Goal: Task Accomplishment & Management: Complete application form

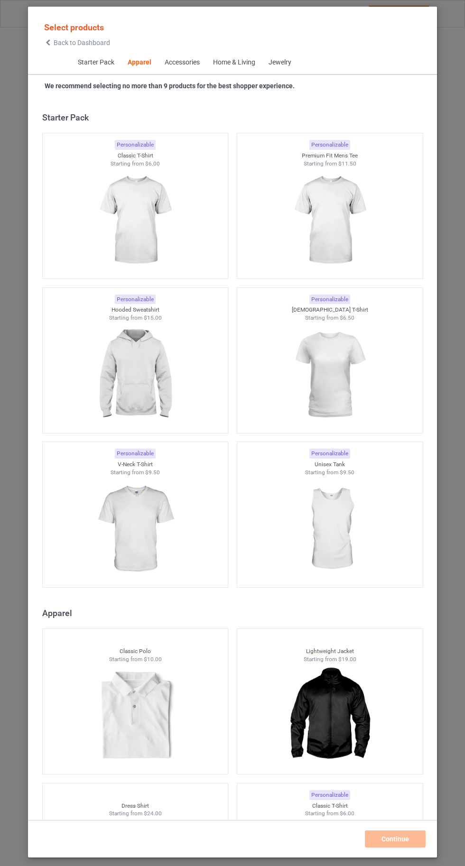
scroll to position [507, 0]
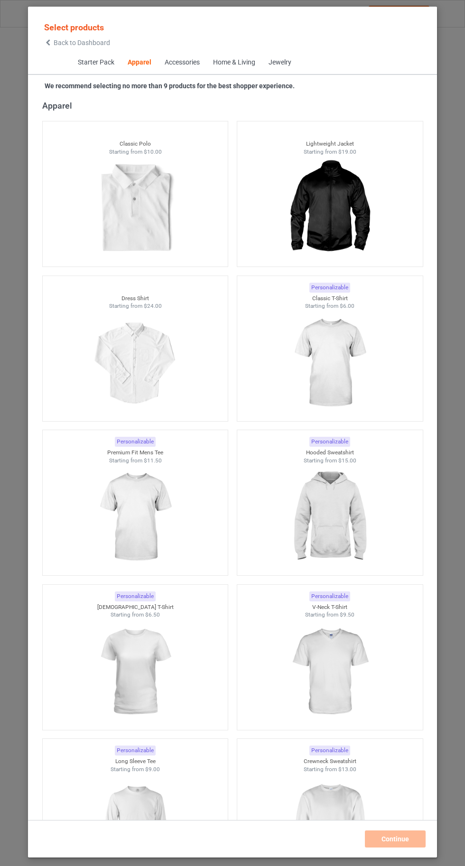
click at [297, 365] on img at bounding box center [329, 363] width 85 height 106
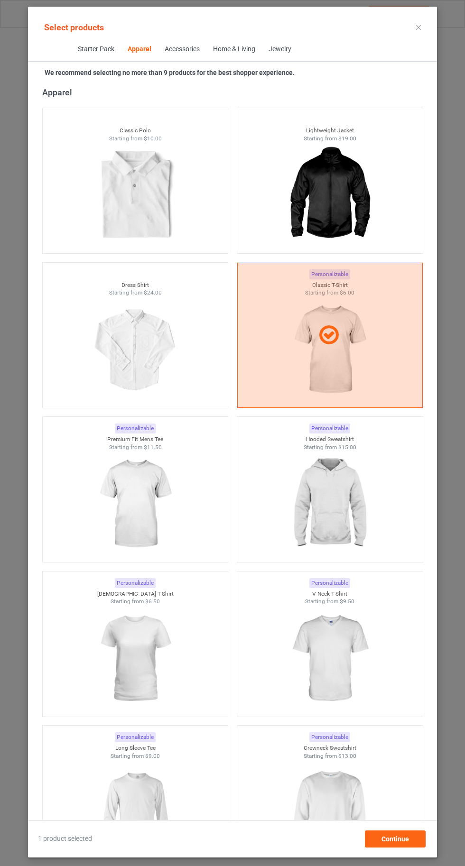
click at [345, 546] on img at bounding box center [329, 504] width 85 height 106
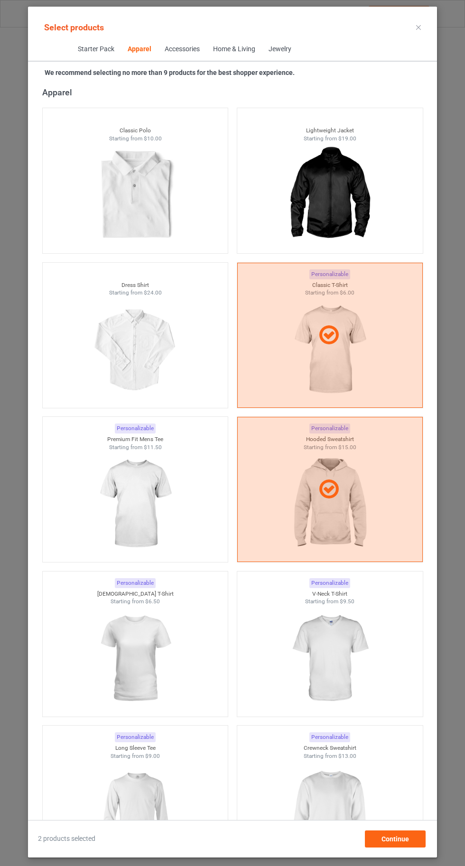
click at [45, 630] on div at bounding box center [135, 658] width 185 height 106
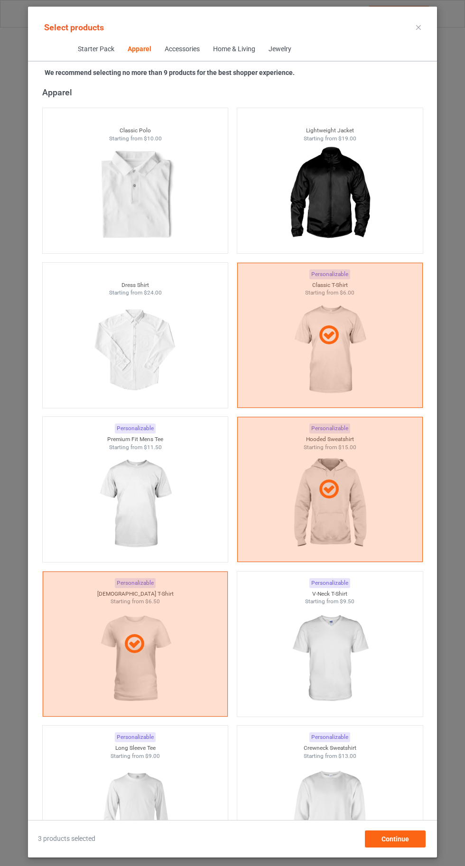
click at [319, 820] on img at bounding box center [329, 813] width 85 height 106
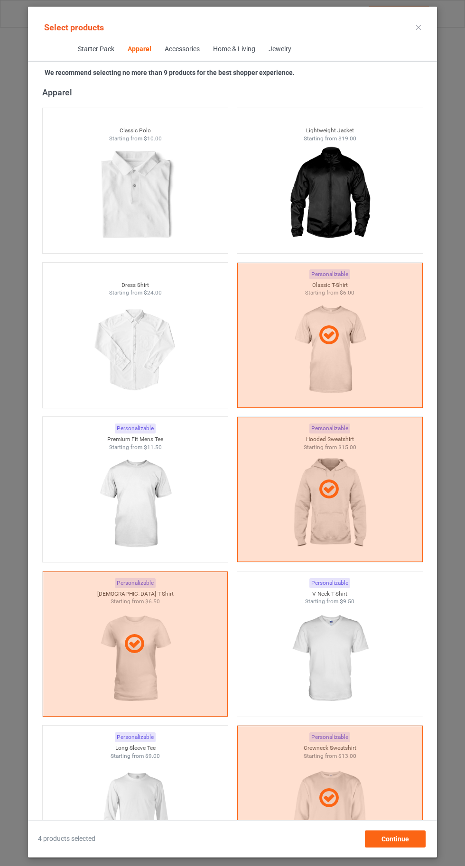
click at [127, 806] on img at bounding box center [134, 813] width 85 height 106
click at [149, 487] on img at bounding box center [134, 504] width 85 height 106
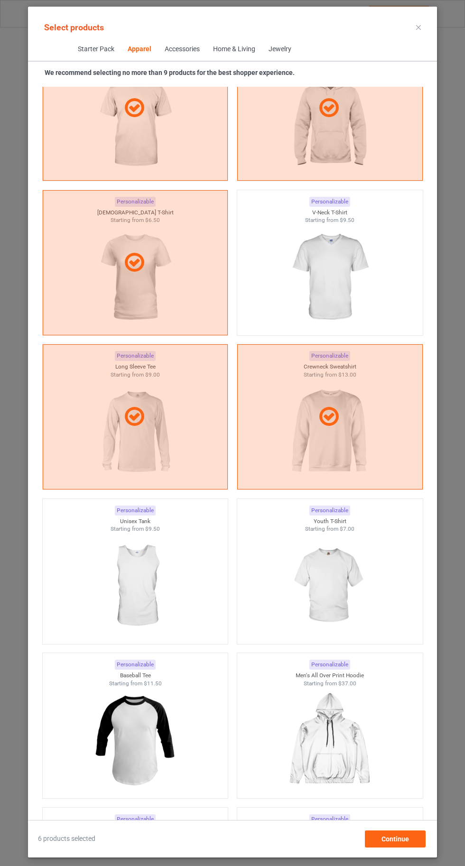
scroll to position [890, 0]
click at [317, 290] on img at bounding box center [329, 276] width 85 height 106
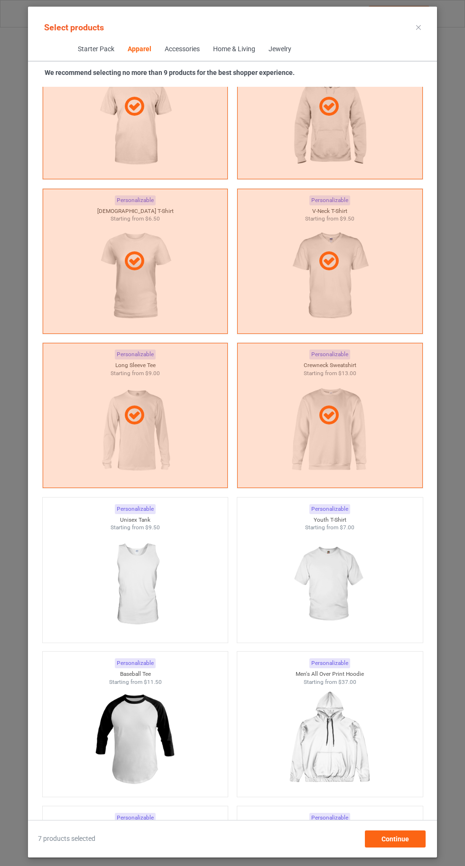
click at [327, 582] on img at bounding box center [329, 585] width 85 height 106
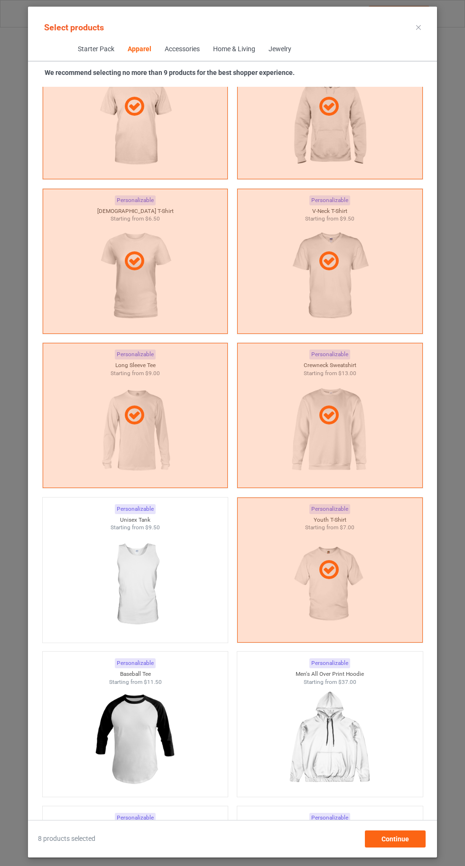
click at [416, 27] on icon at bounding box center [418, 27] width 5 height 5
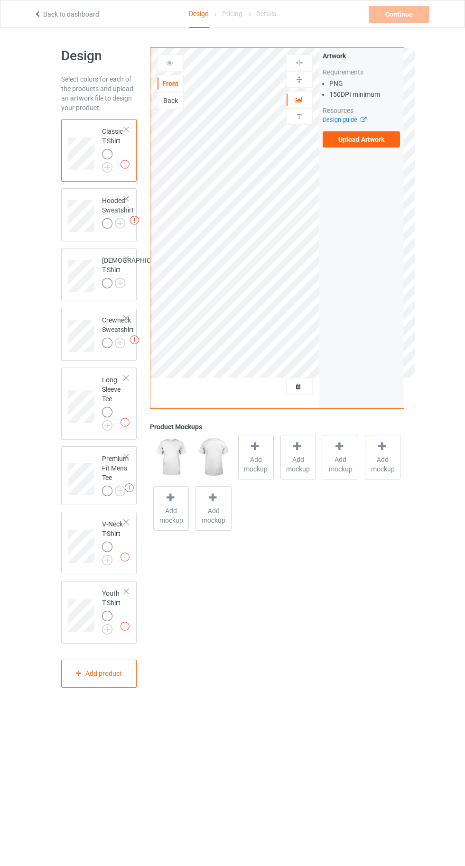
click at [0, 0] on img at bounding box center [0, 0] width 0 height 0
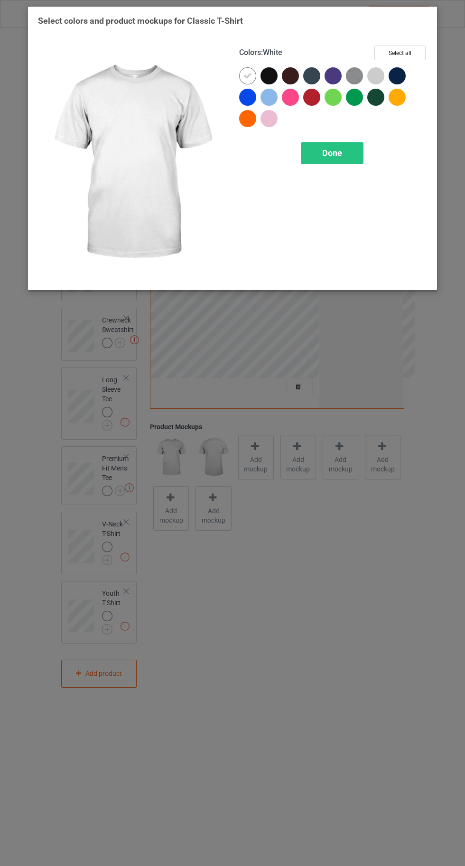
click at [382, 82] on div at bounding box center [377, 77] width 21 height 21
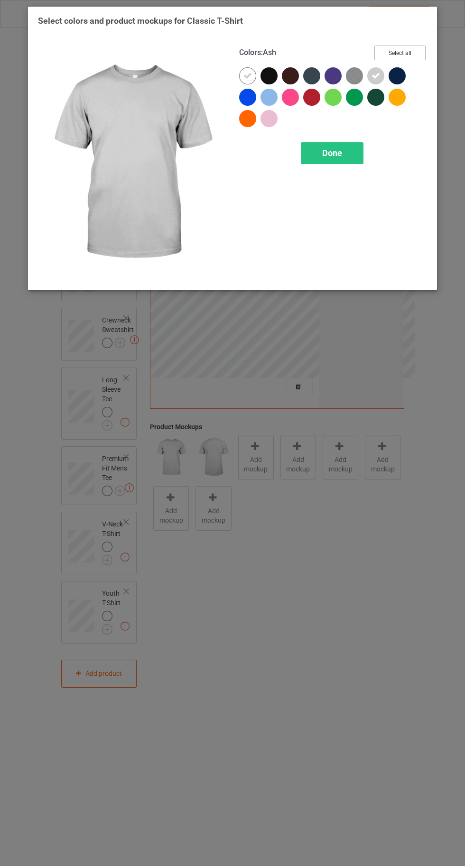
click at [402, 47] on button "Select all" at bounding box center [399, 53] width 51 height 15
click at [267, 76] on icon at bounding box center [269, 76] width 9 height 9
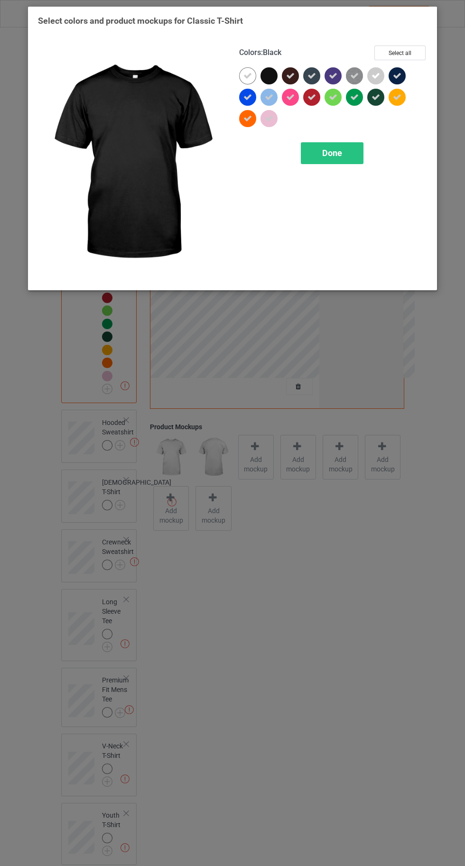
click at [286, 75] on icon at bounding box center [290, 76] width 9 height 9
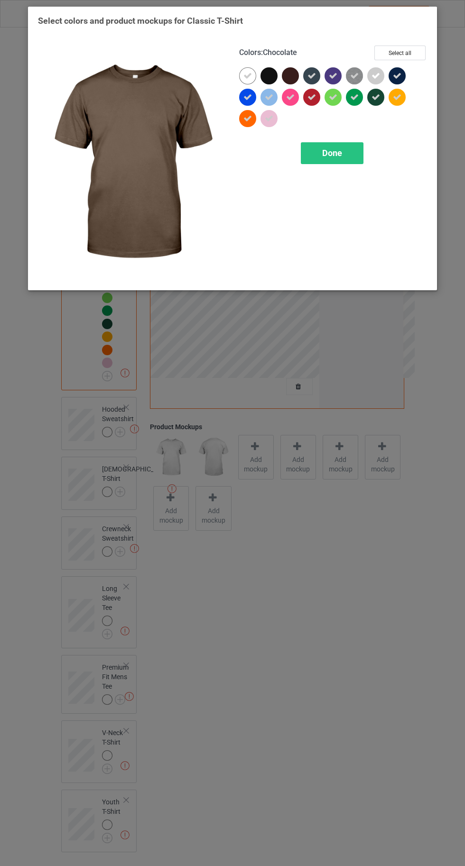
click at [309, 74] on icon at bounding box center [311, 76] width 9 height 9
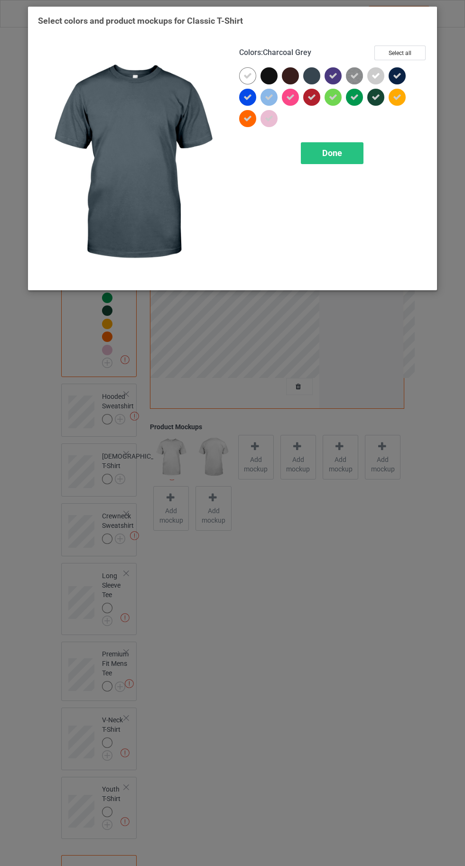
click at [333, 78] on icon at bounding box center [333, 76] width 9 height 9
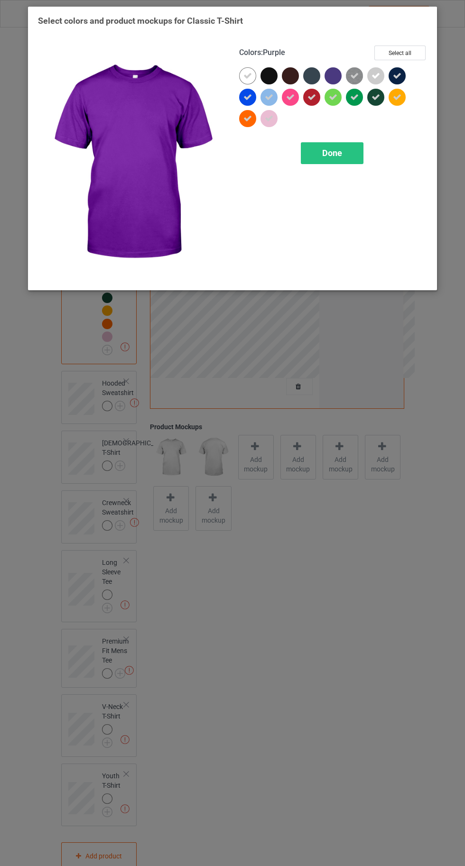
click at [401, 74] on icon at bounding box center [397, 76] width 9 height 9
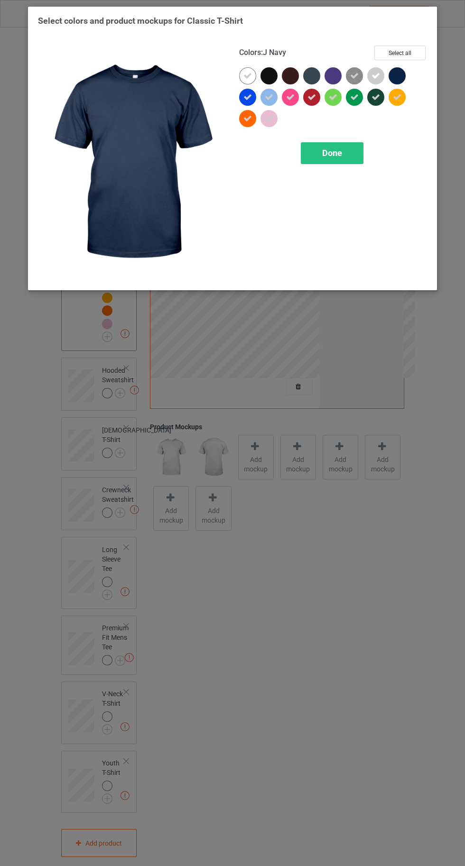
click at [335, 156] on span "Done" at bounding box center [332, 153] width 20 height 10
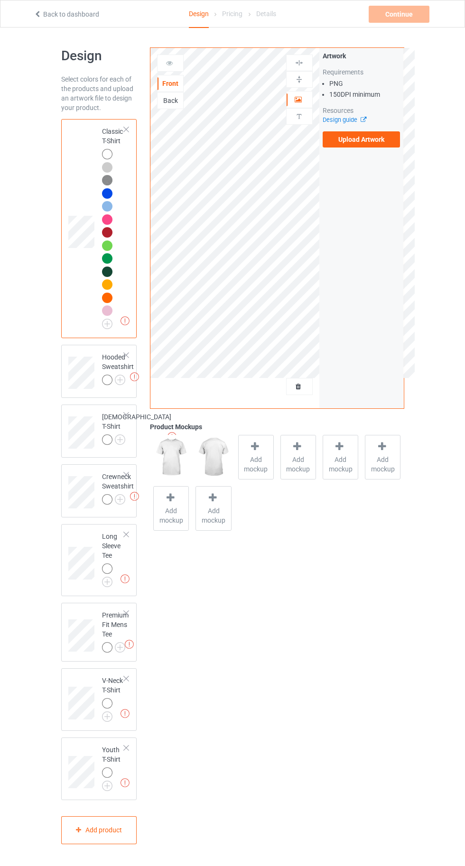
click at [0, 0] on img at bounding box center [0, 0] width 0 height 0
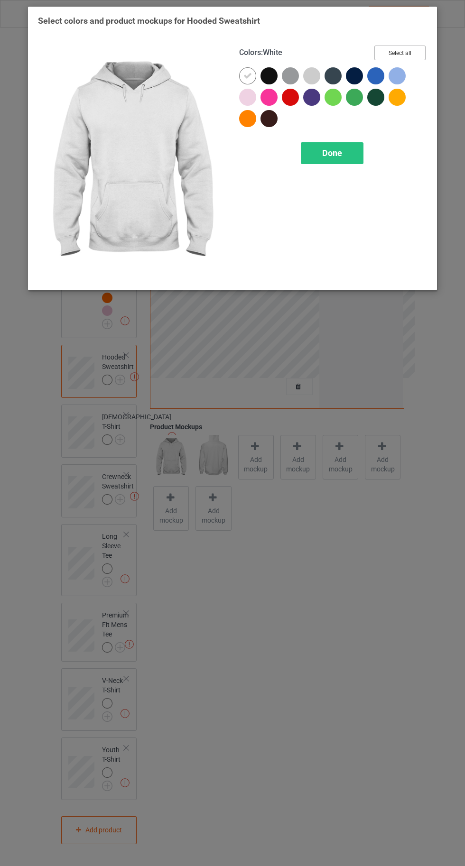
click at [413, 48] on button "Select all" at bounding box center [399, 53] width 51 height 15
click at [268, 75] on icon at bounding box center [269, 76] width 9 height 9
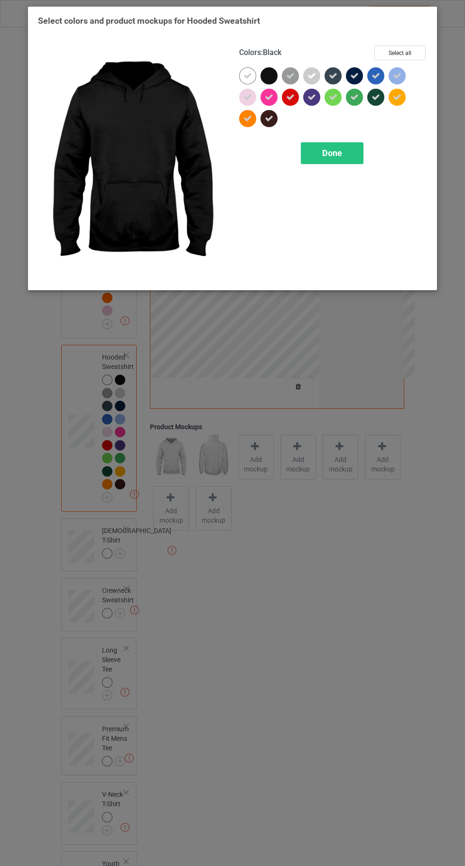
click at [354, 75] on icon at bounding box center [354, 76] width 9 height 9
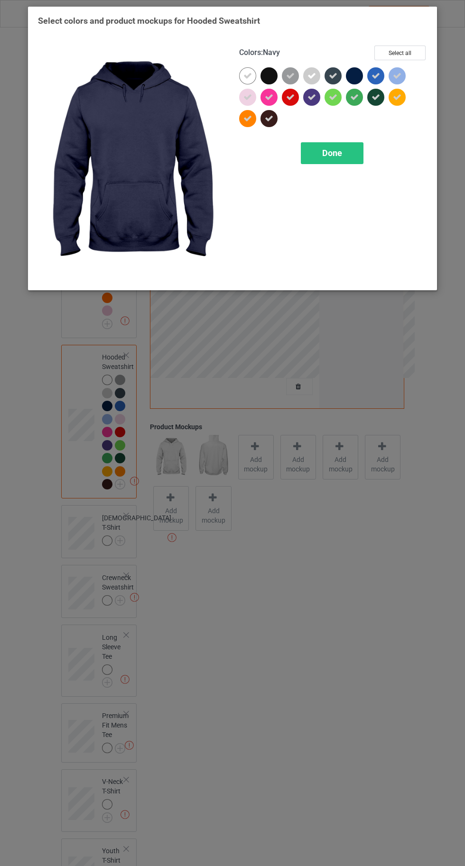
click at [332, 75] on icon at bounding box center [333, 76] width 9 height 9
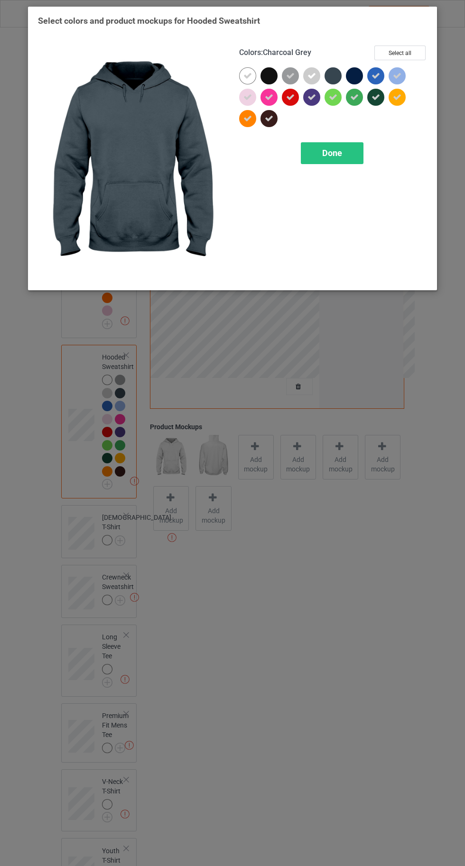
click at [364, 75] on div at bounding box center [356, 77] width 21 height 21
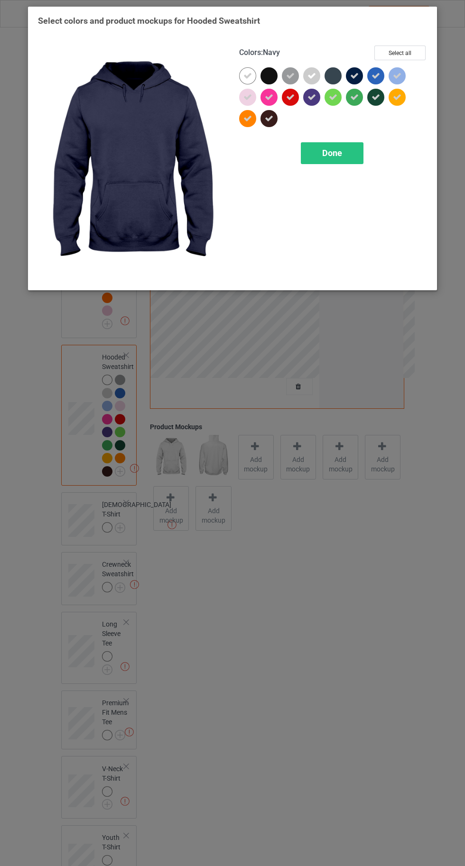
click at [339, 143] on div "Done" at bounding box center [332, 153] width 63 height 22
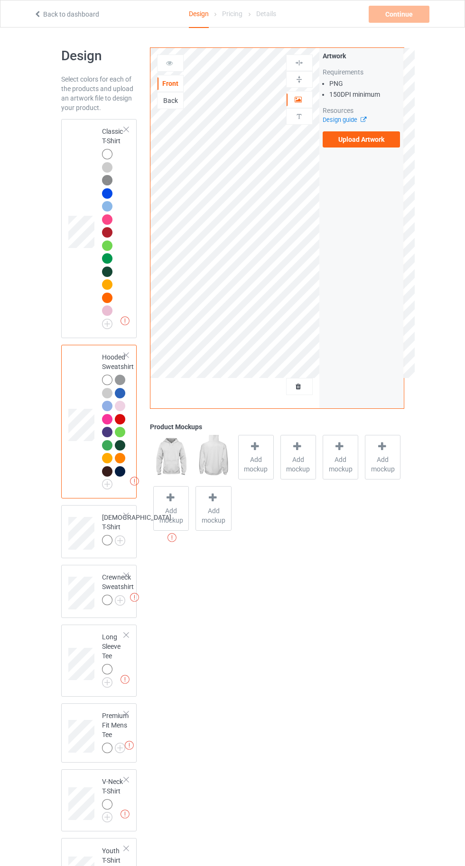
click at [0, 0] on img at bounding box center [0, 0] width 0 height 0
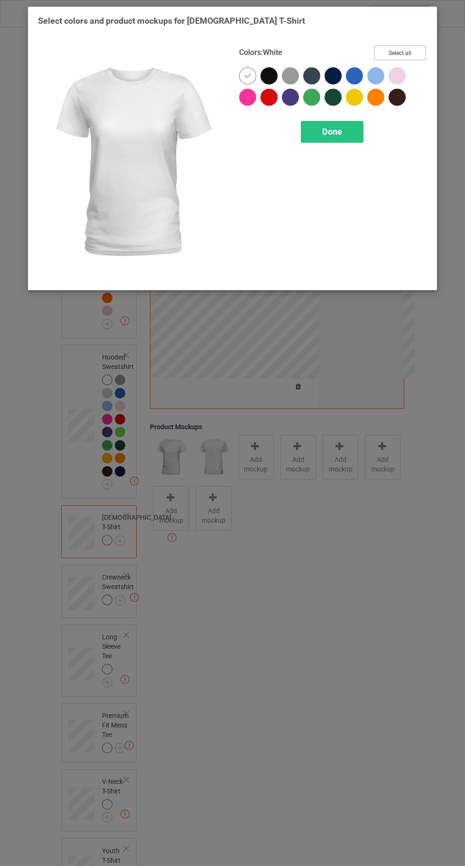
click at [410, 50] on button "Select all" at bounding box center [399, 53] width 51 height 15
click at [268, 75] on icon at bounding box center [269, 76] width 9 height 9
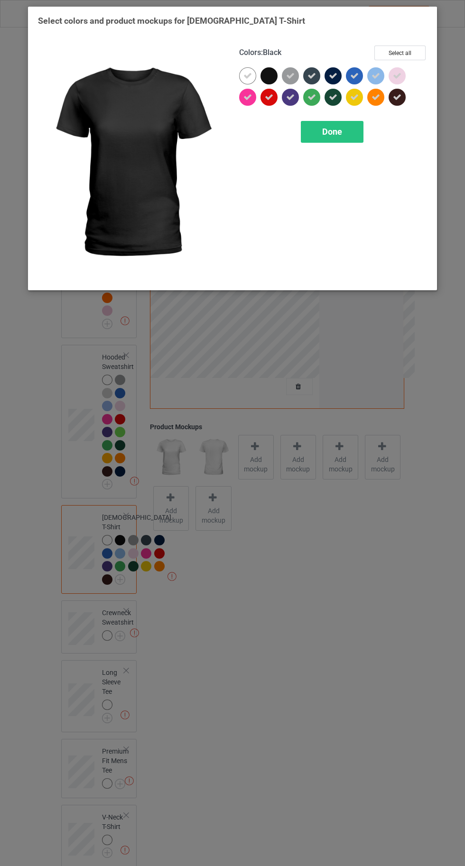
click at [312, 75] on icon at bounding box center [311, 76] width 9 height 9
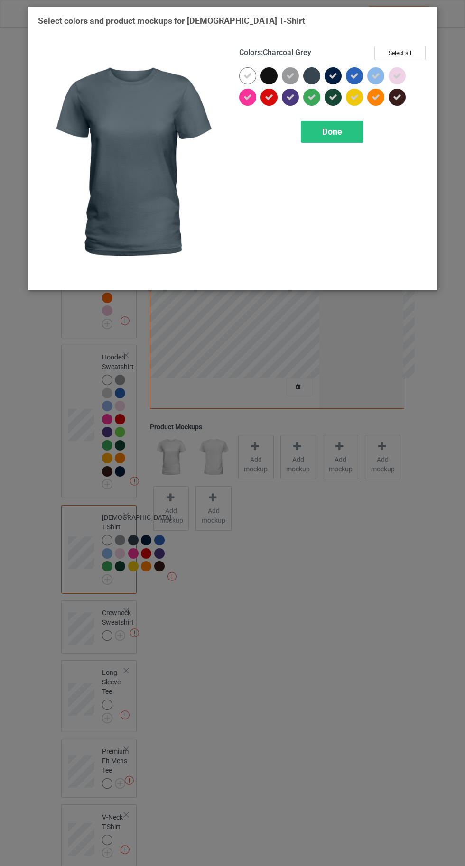
click at [334, 75] on icon at bounding box center [333, 76] width 9 height 9
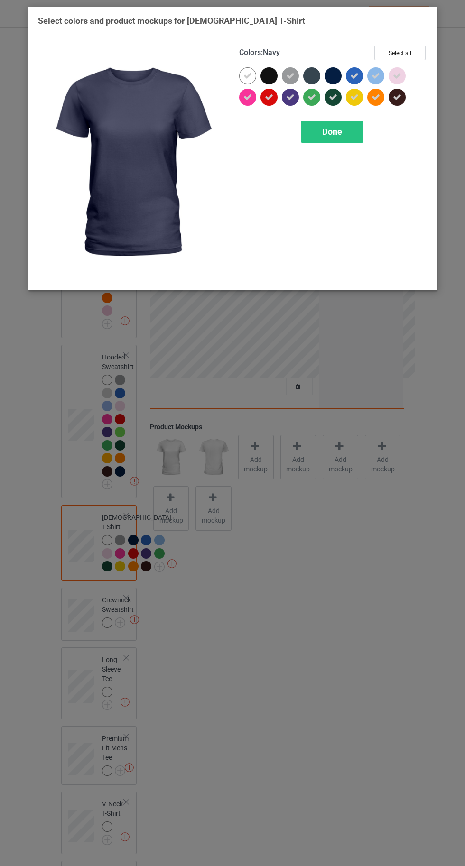
click at [398, 97] on icon at bounding box center [397, 97] width 9 height 9
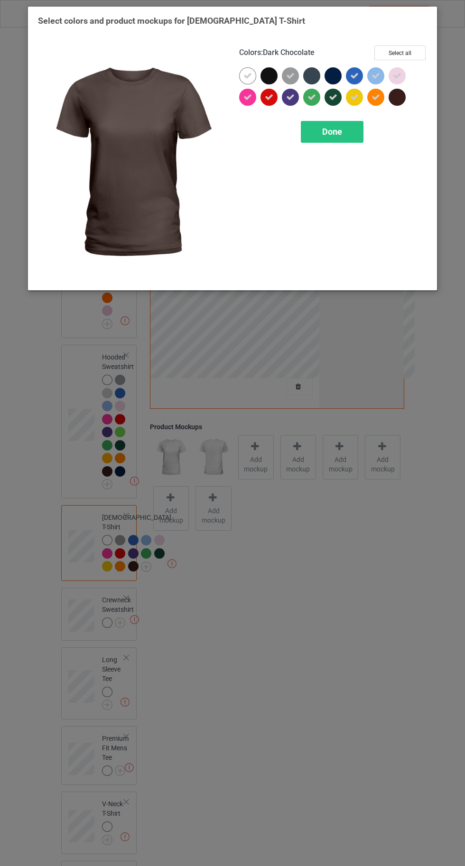
click at [346, 139] on div "Done" at bounding box center [332, 132] width 63 height 22
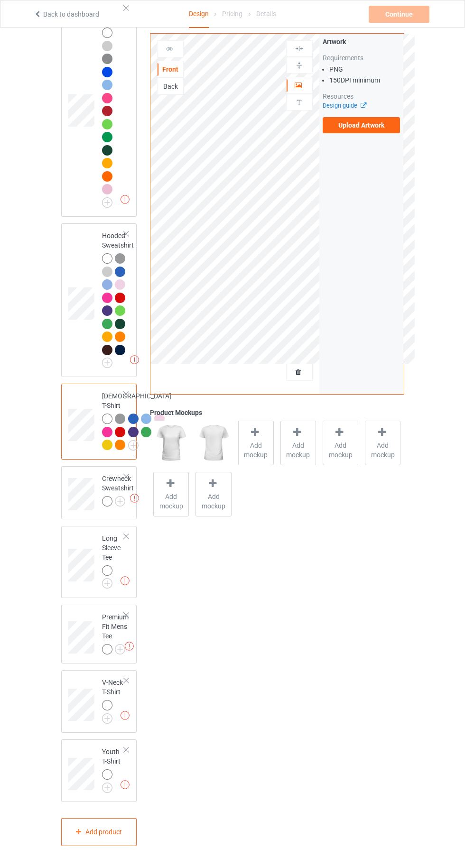
scroll to position [184, 0]
click at [0, 0] on img at bounding box center [0, 0] width 0 height 0
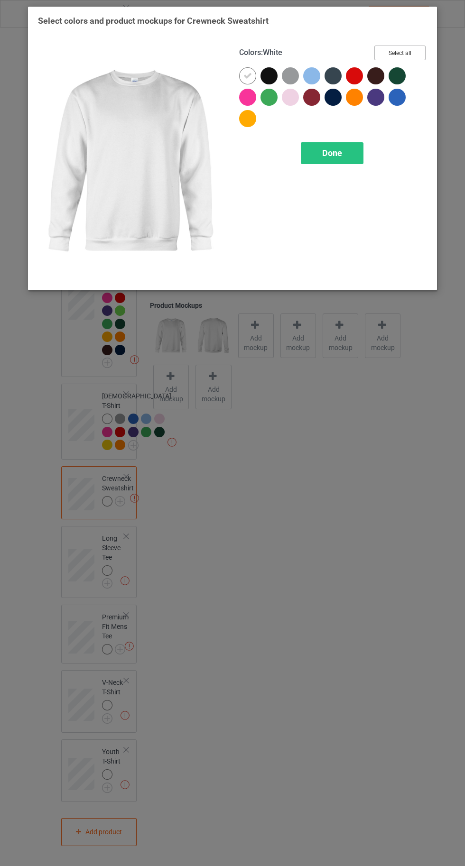
click at [420, 53] on button "Select all" at bounding box center [399, 53] width 51 height 15
click at [266, 78] on icon at bounding box center [269, 76] width 9 height 9
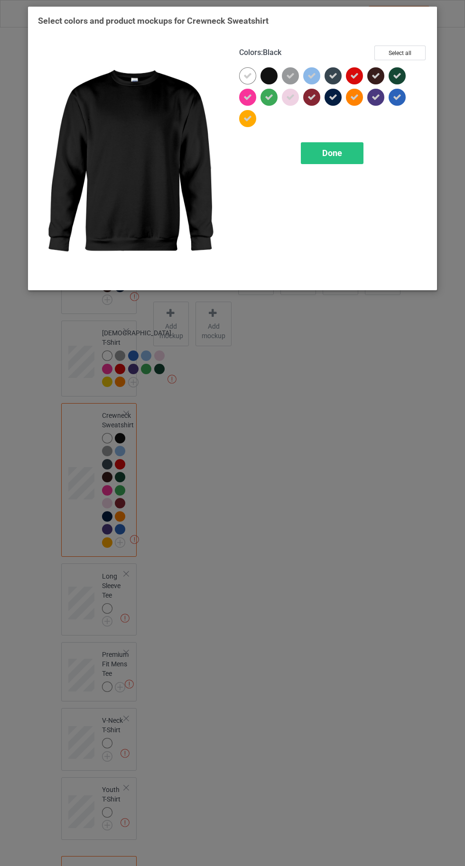
click at [332, 97] on icon at bounding box center [333, 97] width 9 height 9
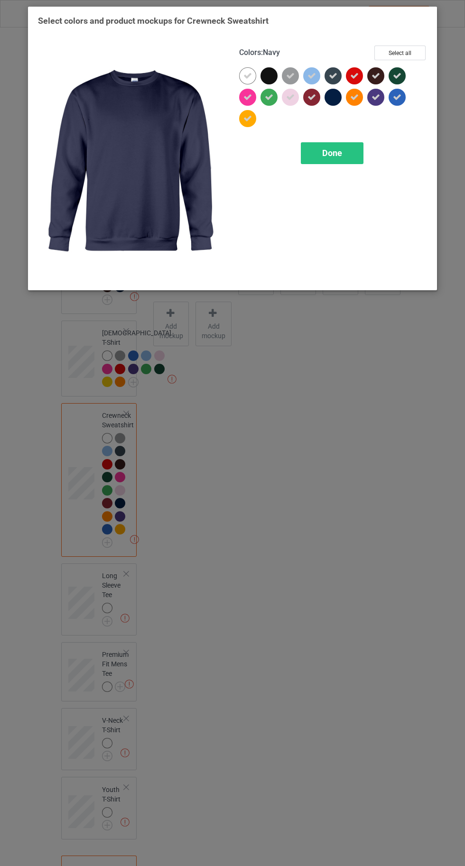
click at [329, 73] on icon at bounding box center [333, 76] width 9 height 9
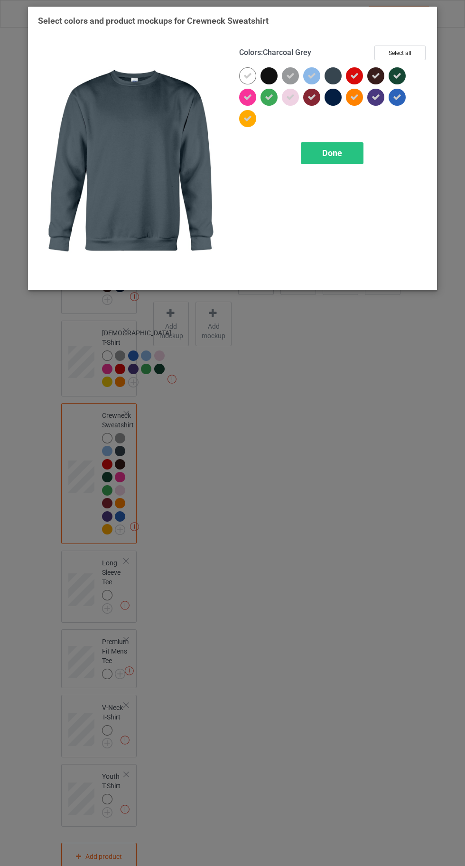
click at [372, 78] on icon at bounding box center [375, 76] width 9 height 9
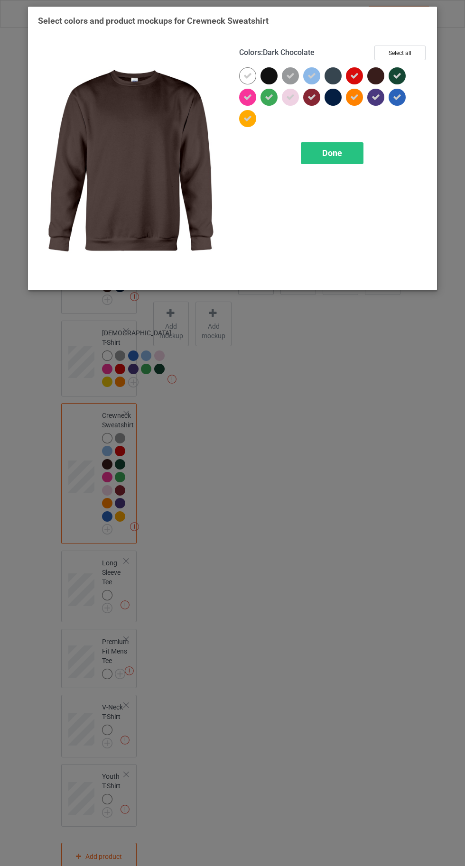
click at [339, 147] on div "Done" at bounding box center [332, 153] width 63 height 22
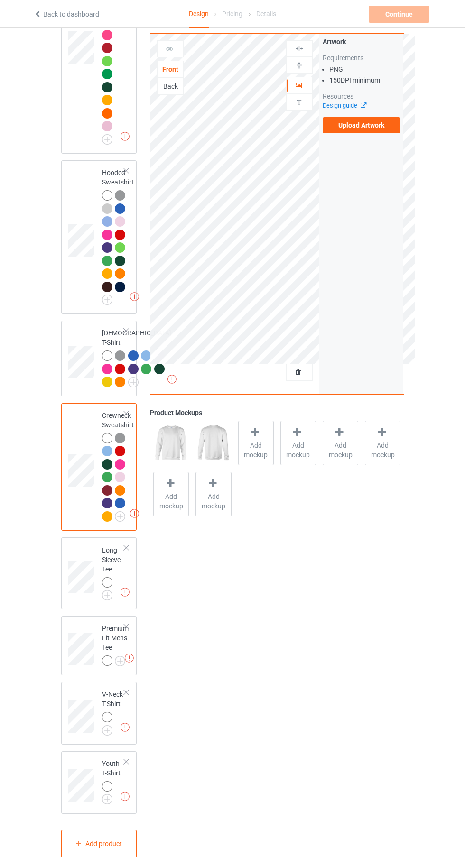
scroll to position [259, 0]
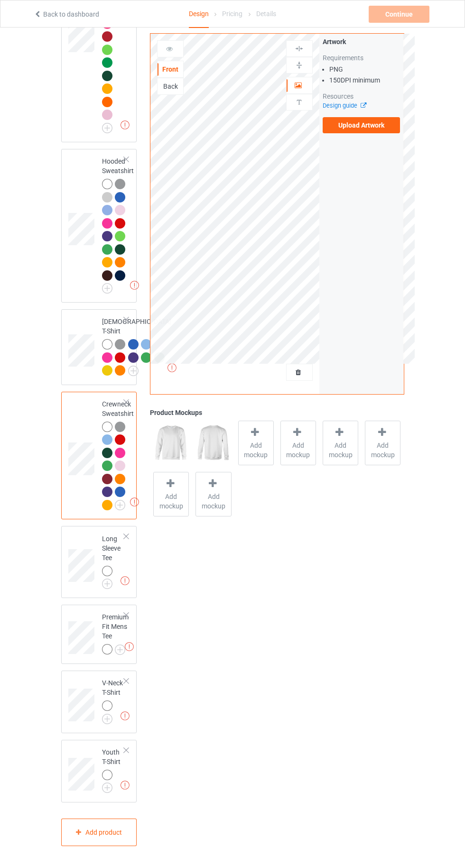
click at [0, 0] on img at bounding box center [0, 0] width 0 height 0
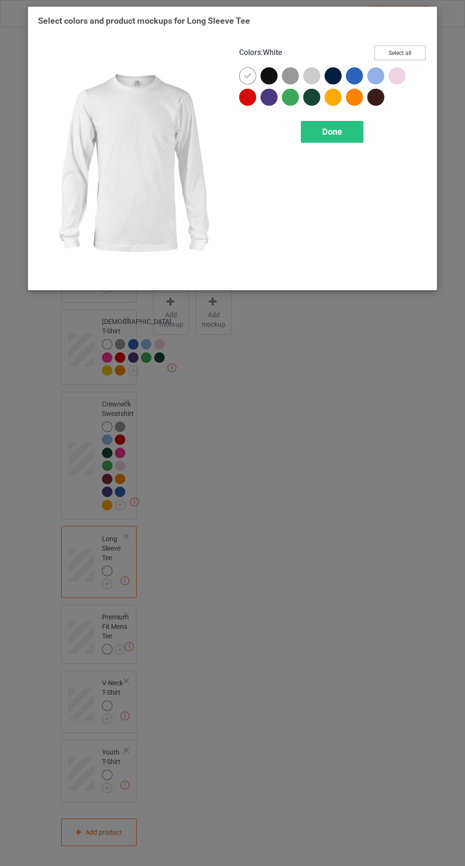
click at [399, 53] on button "Select all" at bounding box center [399, 53] width 51 height 15
click at [265, 72] on icon at bounding box center [269, 76] width 9 height 9
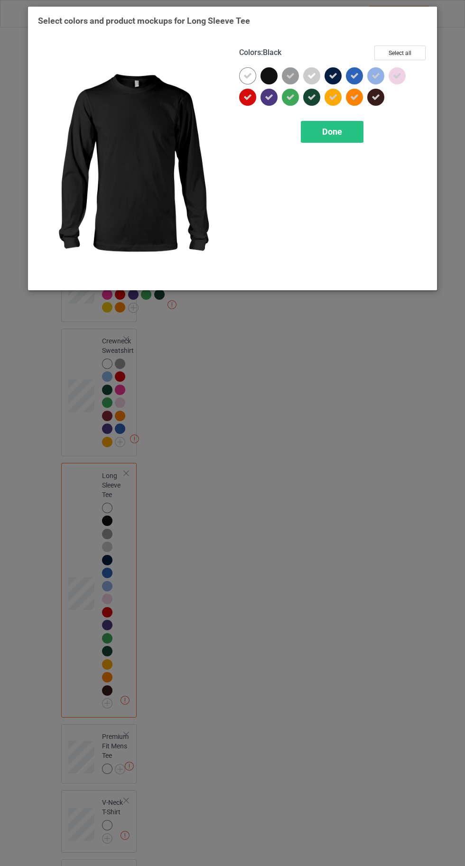
click at [332, 75] on icon at bounding box center [333, 76] width 9 height 9
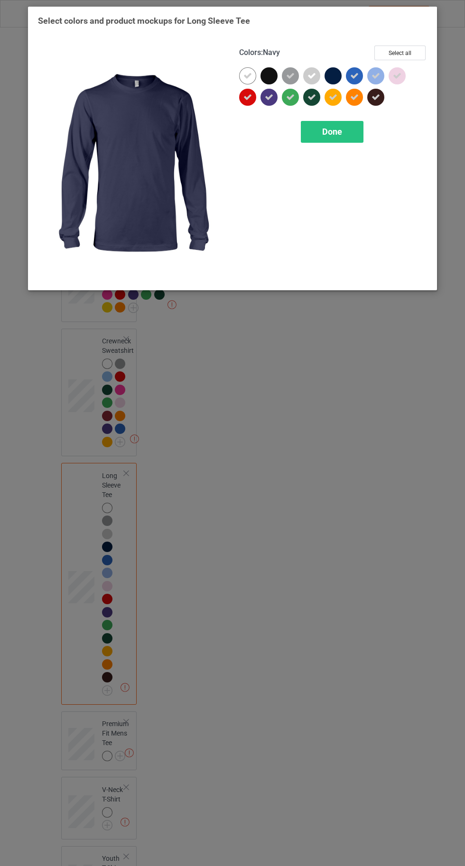
click at [354, 72] on icon at bounding box center [354, 76] width 9 height 9
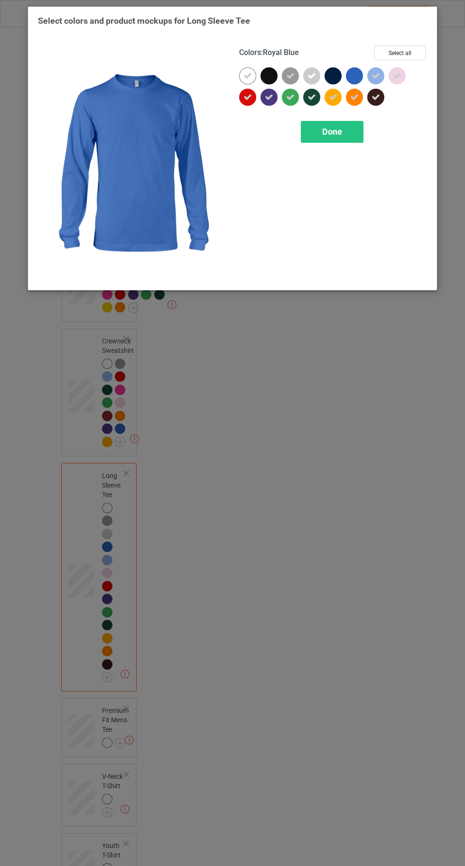
click at [327, 132] on span "Done" at bounding box center [332, 132] width 20 height 10
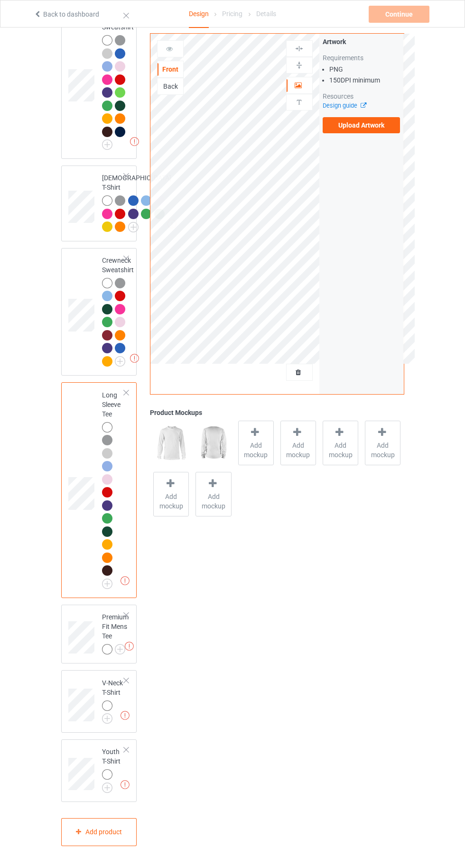
scroll to position [403, 0]
click at [0, 0] on img at bounding box center [0, 0] width 0 height 0
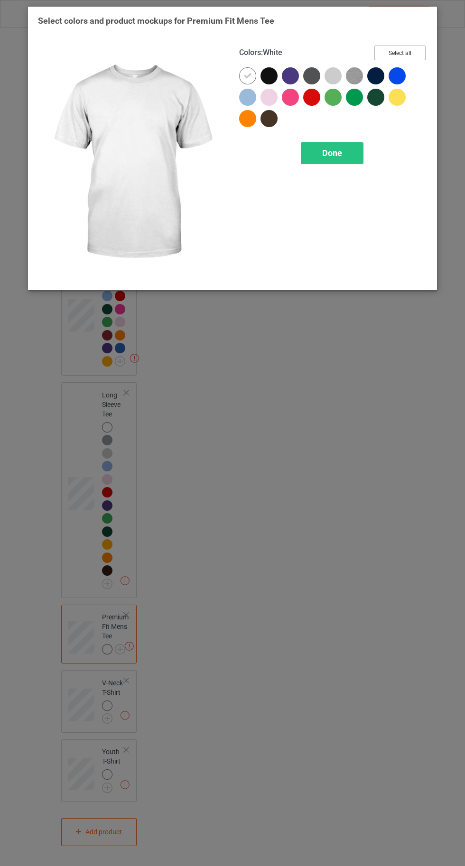
click at [403, 48] on button "Select all" at bounding box center [399, 53] width 51 height 15
click at [268, 75] on icon at bounding box center [269, 76] width 9 height 9
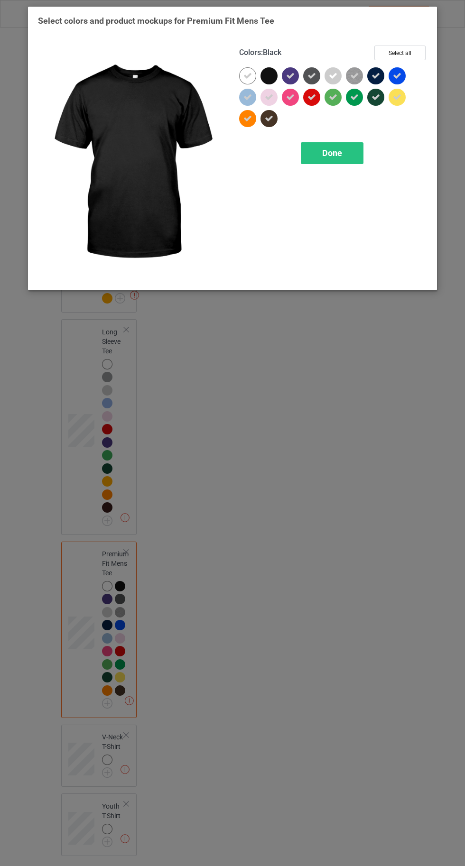
click at [290, 75] on icon at bounding box center [290, 76] width 9 height 9
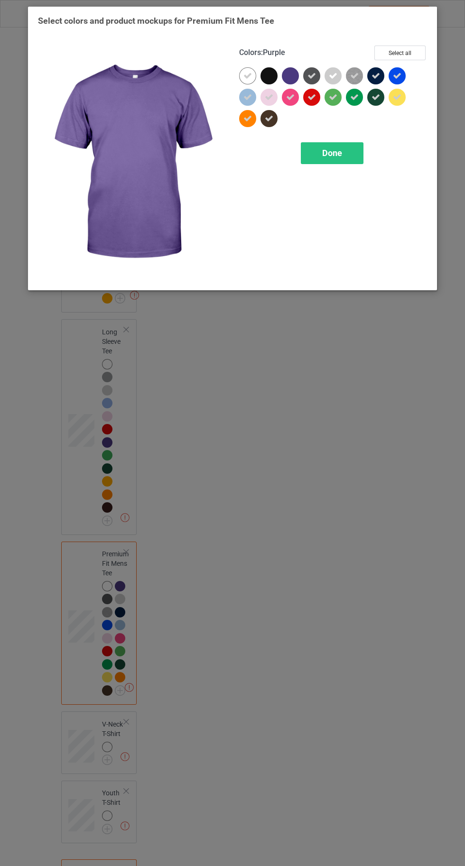
click at [376, 75] on icon at bounding box center [375, 76] width 9 height 9
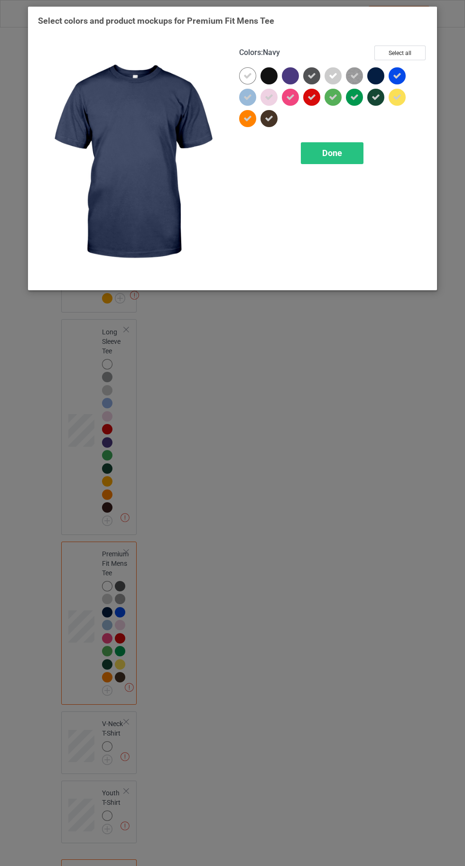
click at [348, 153] on div "Done" at bounding box center [332, 153] width 63 height 22
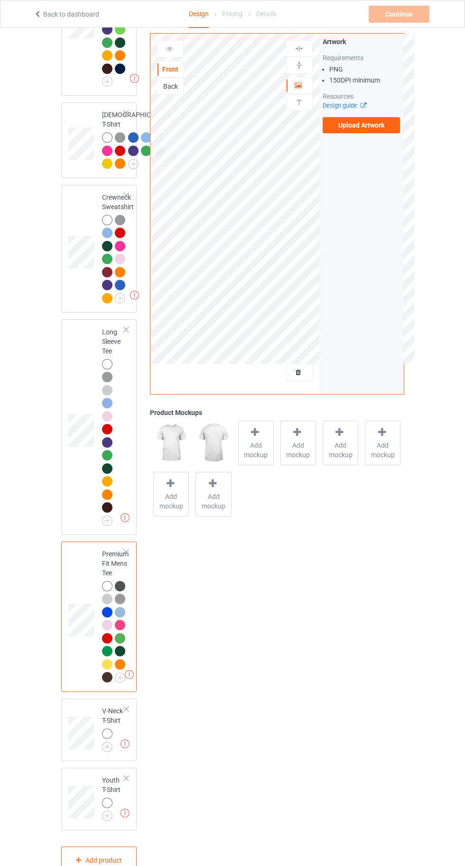
scroll to position [494, 0]
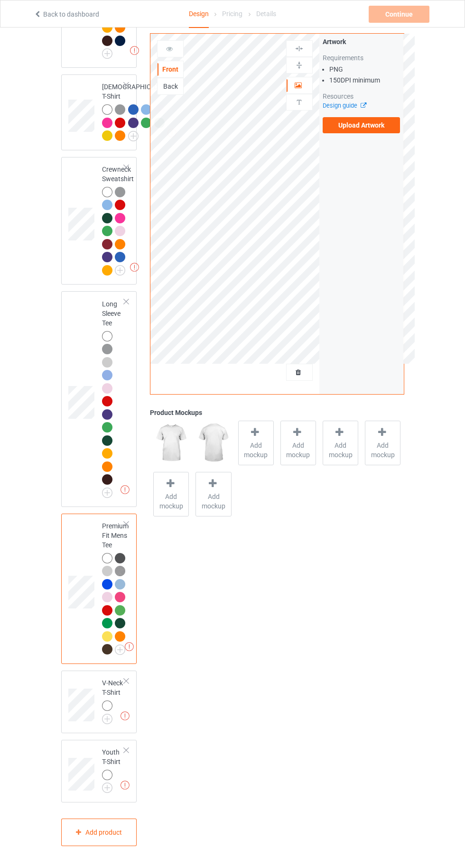
click at [113, 714] on div at bounding box center [108, 706] width 13 height 13
click at [0, 0] on img at bounding box center [0, 0] width 0 height 0
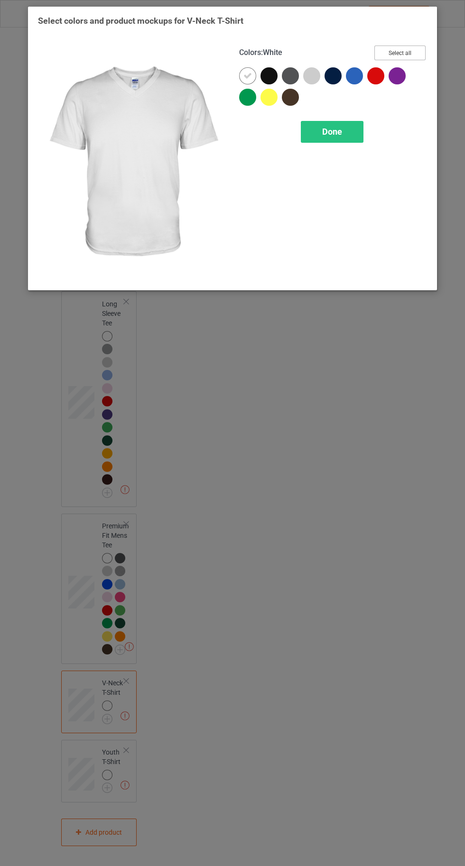
click at [395, 50] on button "Select all" at bounding box center [399, 53] width 51 height 15
click at [268, 75] on icon at bounding box center [269, 76] width 9 height 9
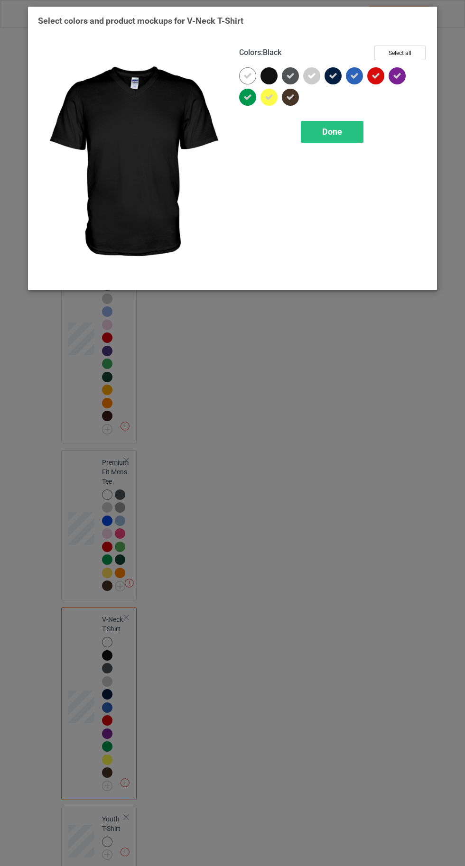
click at [293, 76] on icon at bounding box center [290, 76] width 9 height 9
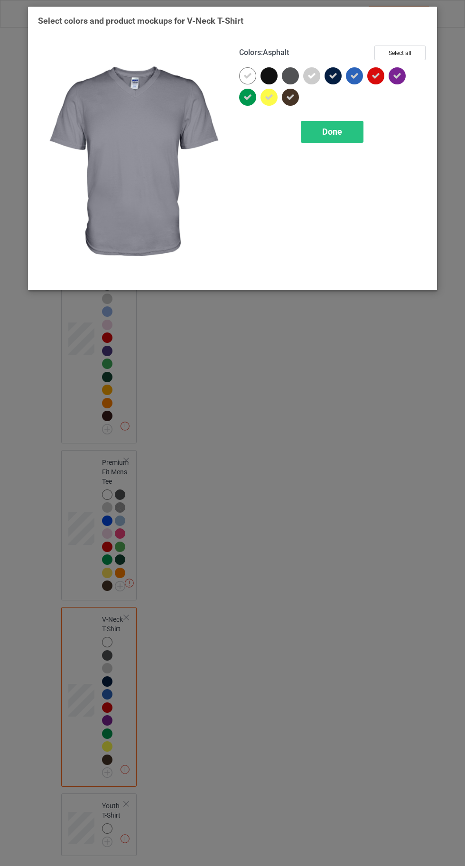
click at [334, 79] on icon at bounding box center [333, 76] width 9 height 9
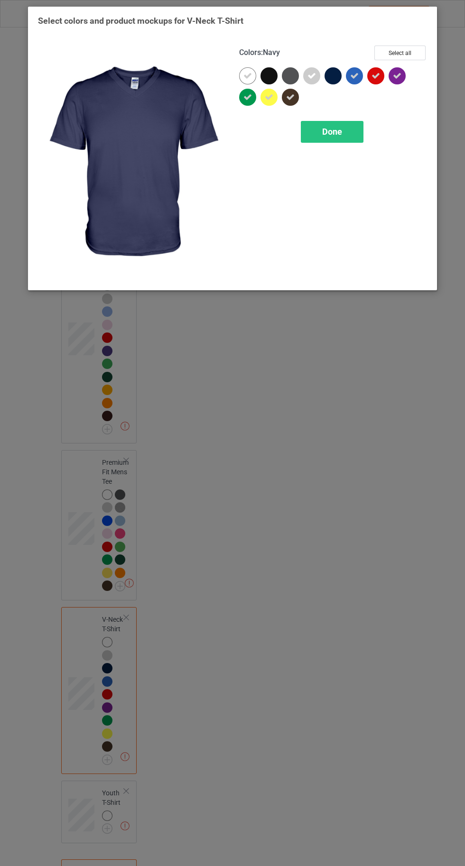
click at [333, 132] on span "Done" at bounding box center [332, 132] width 20 height 10
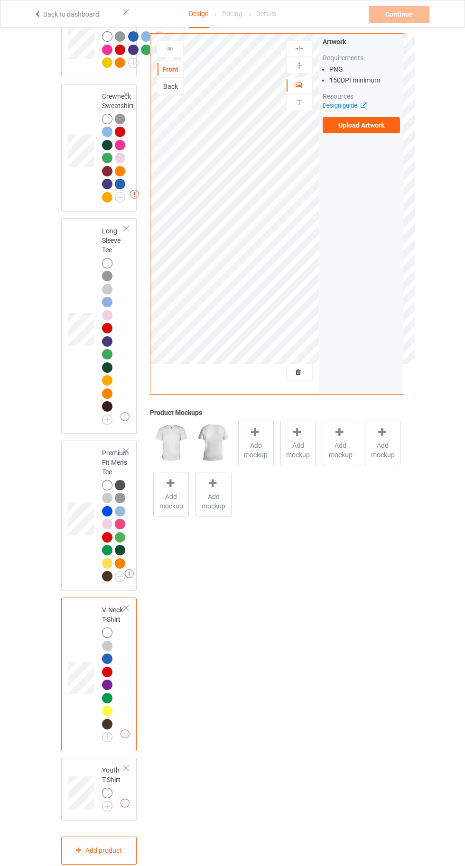
scroll to position [585, 0]
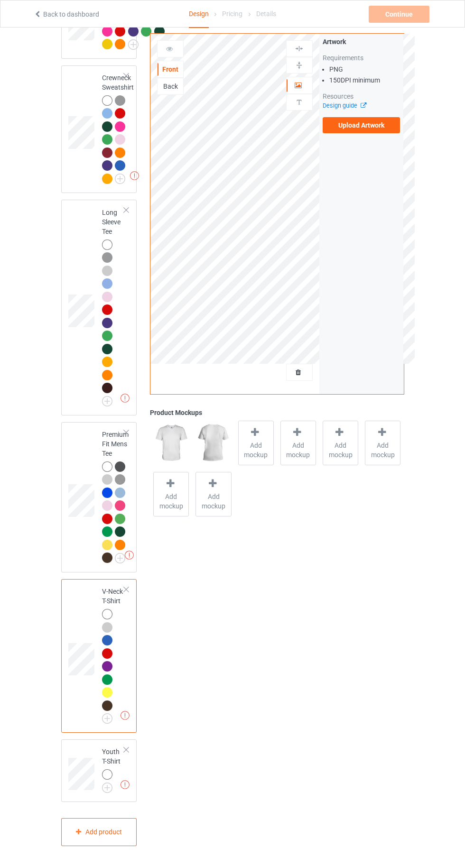
click at [0, 0] on img at bounding box center [0, 0] width 0 height 0
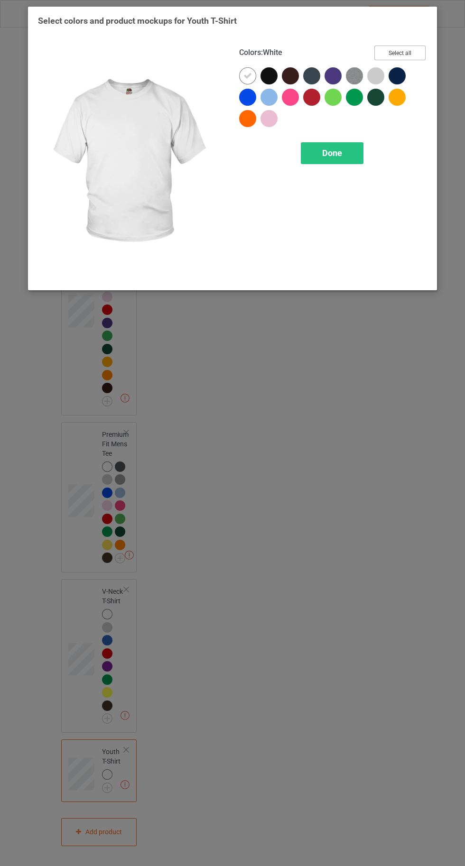
click at [404, 51] on button "Select all" at bounding box center [399, 53] width 51 height 15
click at [268, 75] on icon at bounding box center [269, 76] width 9 height 9
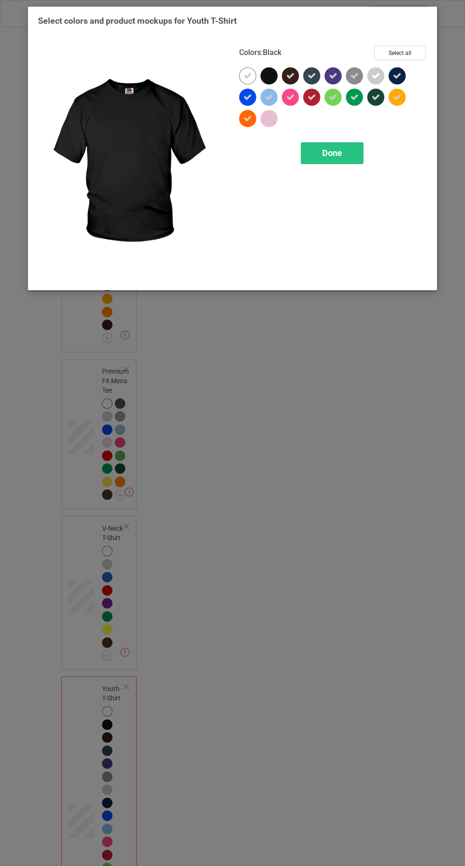
click at [290, 72] on icon at bounding box center [290, 76] width 9 height 9
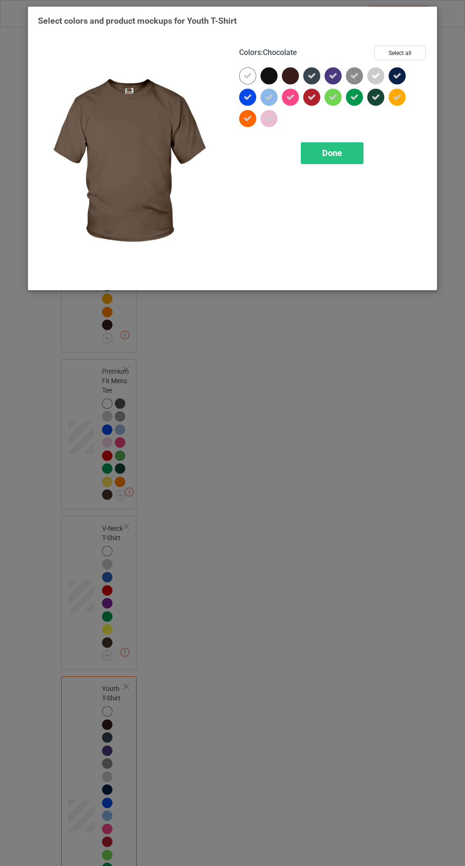
click at [312, 75] on icon at bounding box center [311, 76] width 9 height 9
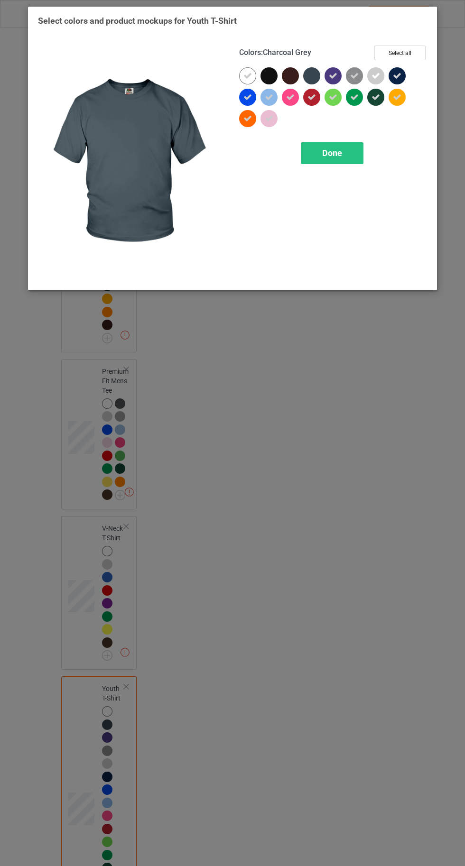
click at [332, 75] on icon at bounding box center [333, 76] width 9 height 9
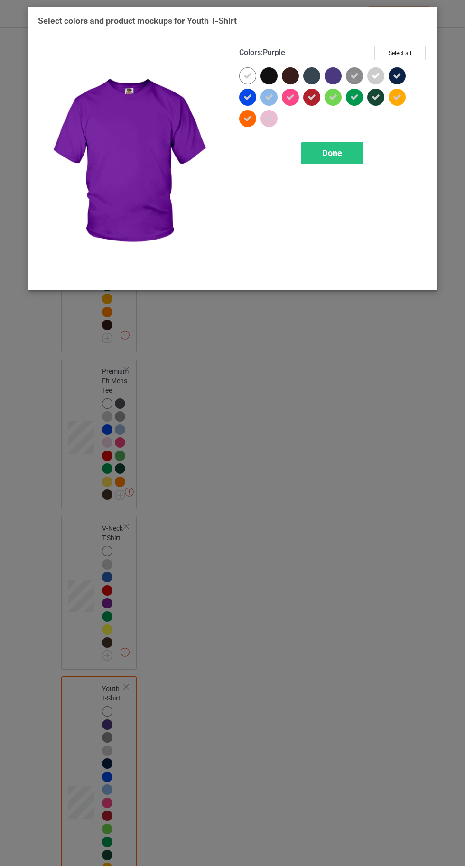
click at [404, 73] on div at bounding box center [396, 75] width 17 height 17
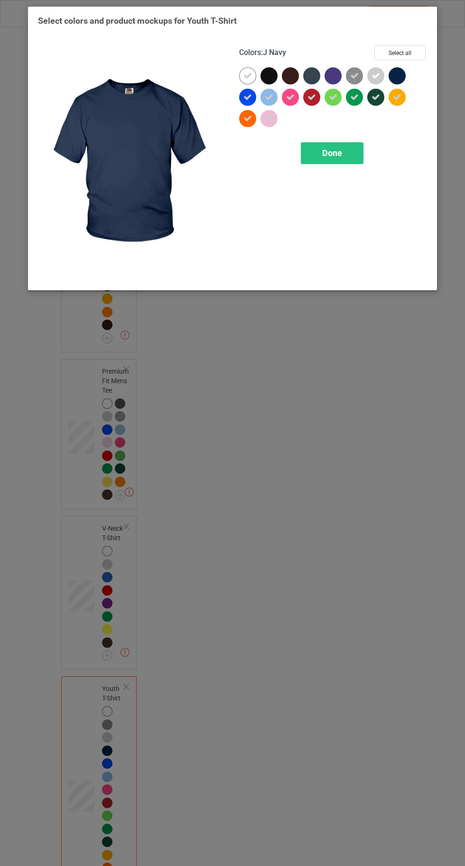
click at [354, 150] on div "Done" at bounding box center [332, 153] width 63 height 22
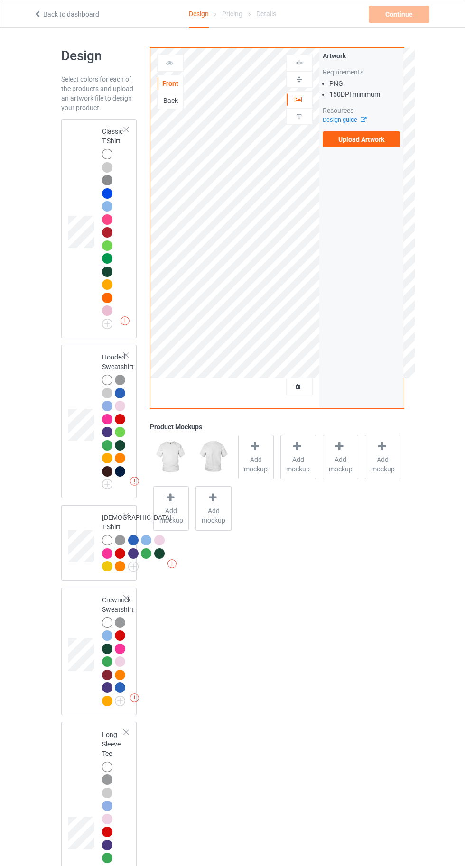
click at [363, 139] on label "Upload Artwork" at bounding box center [361, 139] width 78 height 16
click at [0, 0] on input "Upload Artwork" at bounding box center [0, 0] width 0 height 0
click at [105, 418] on div at bounding box center [107, 419] width 10 height 10
click at [104, 151] on div at bounding box center [107, 154] width 10 height 10
click at [373, 143] on label "Upload Artwork" at bounding box center [361, 139] width 78 height 16
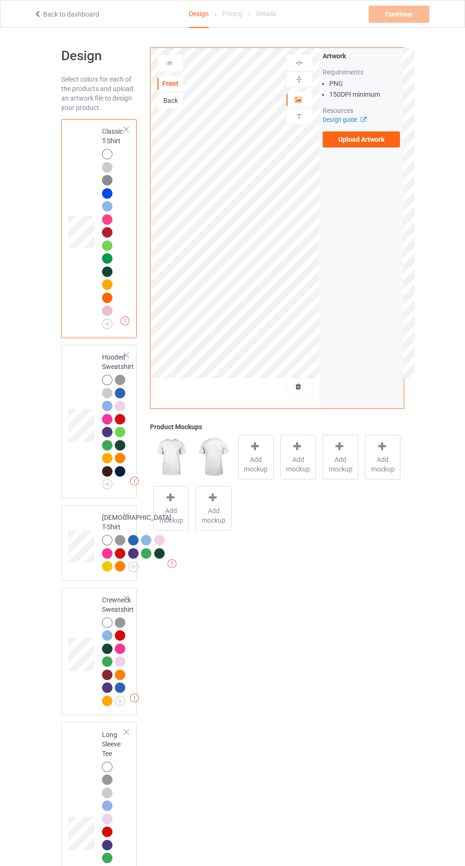
click at [0, 0] on input "Upload Artwork" at bounding box center [0, 0] width 0 height 0
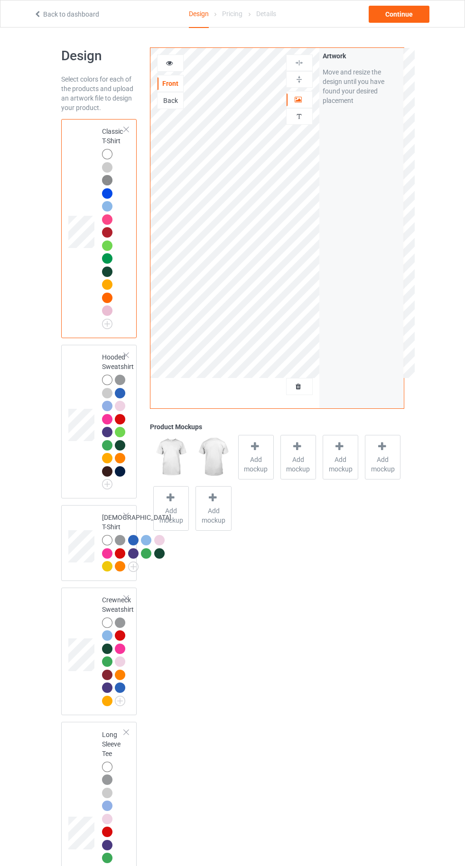
click at [88, 376] on td at bounding box center [82, 422] width 28 height 146
click at [106, 152] on div at bounding box center [107, 154] width 10 height 10
click at [177, 97] on div "Back" at bounding box center [170, 100] width 26 height 9
click at [358, 139] on label "Upload Artwork" at bounding box center [361, 139] width 78 height 16
click at [0, 0] on input "Upload Artwork" at bounding box center [0, 0] width 0 height 0
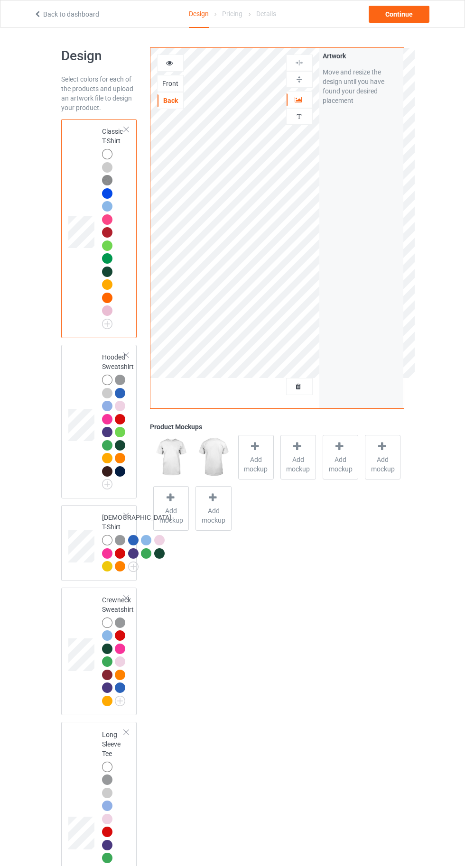
click at [250, 452] on div at bounding box center [255, 448] width 13 height 14
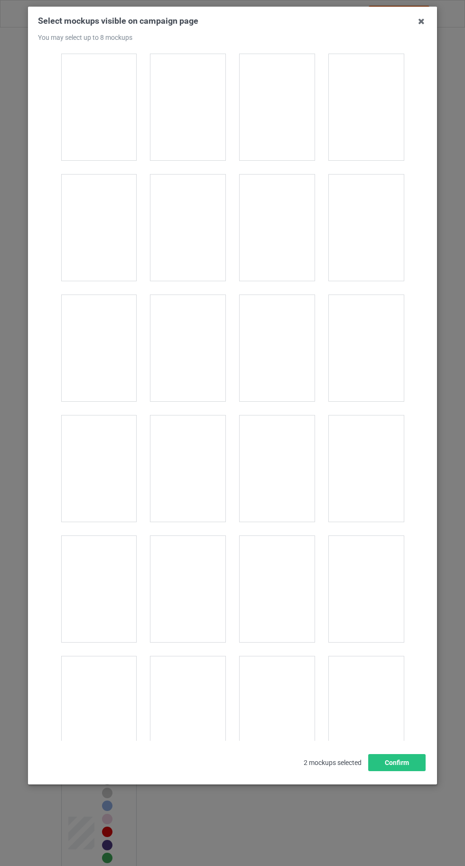
scroll to position [1377, 0]
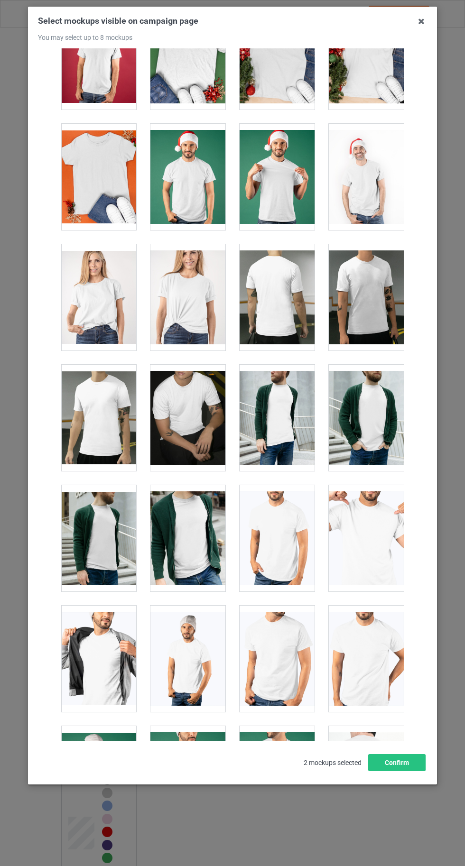
click at [183, 303] on div at bounding box center [187, 297] width 75 height 106
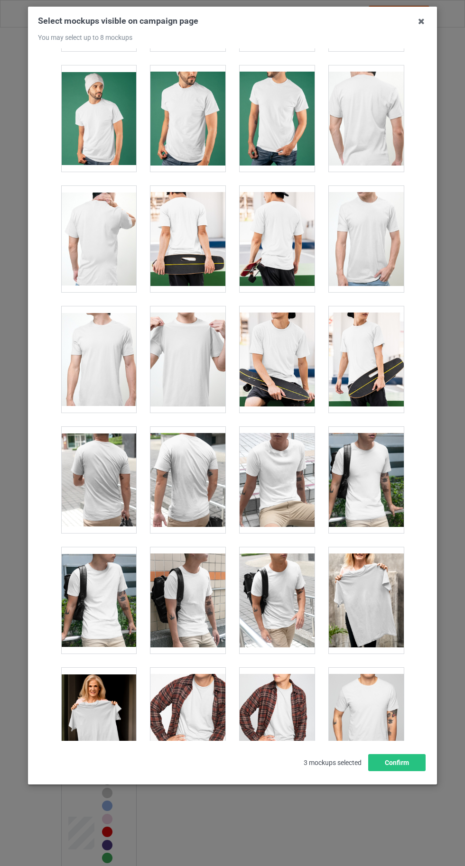
scroll to position [2036, 0]
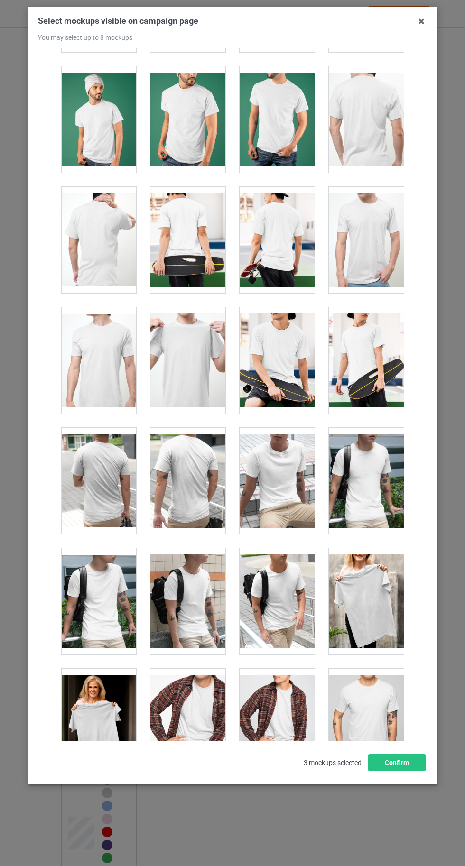
click at [288, 359] on div at bounding box center [276, 360] width 75 height 106
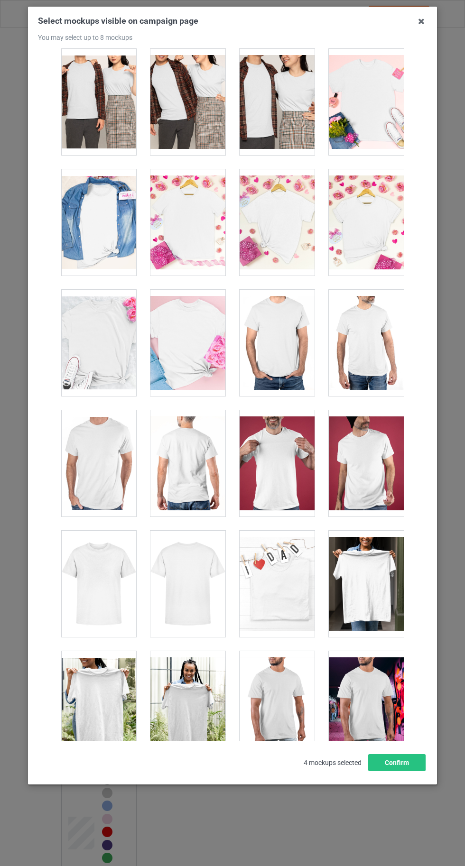
click at [445, 590] on div "Select mockups visible on campaign page You may select up to 8 mockups 1 2 3 4 …" at bounding box center [232, 433] width 465 height 866
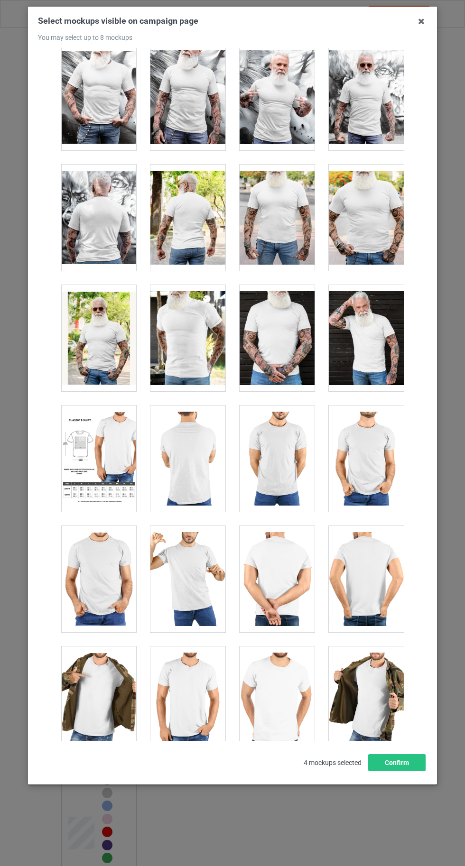
scroll to position [7604, 0]
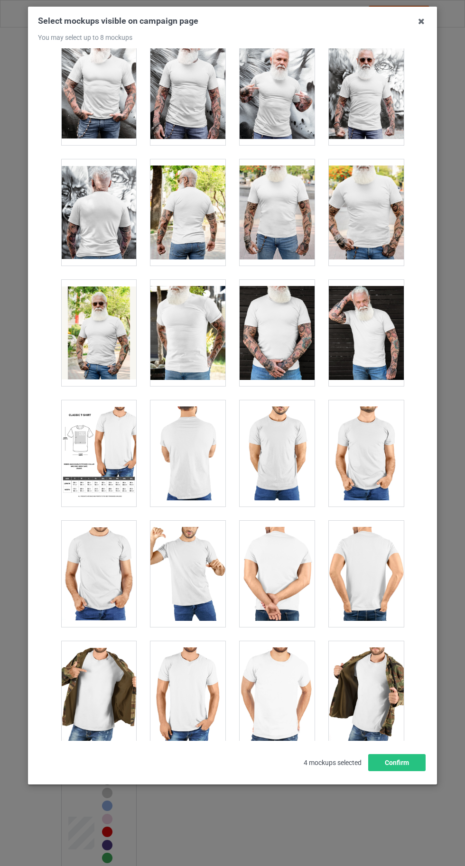
click at [99, 192] on div at bounding box center [98, 212] width 75 height 106
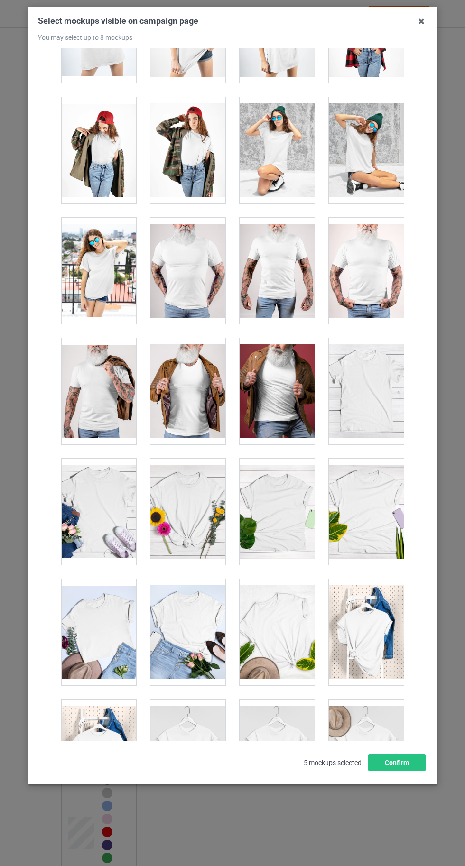
scroll to position [13074, 0]
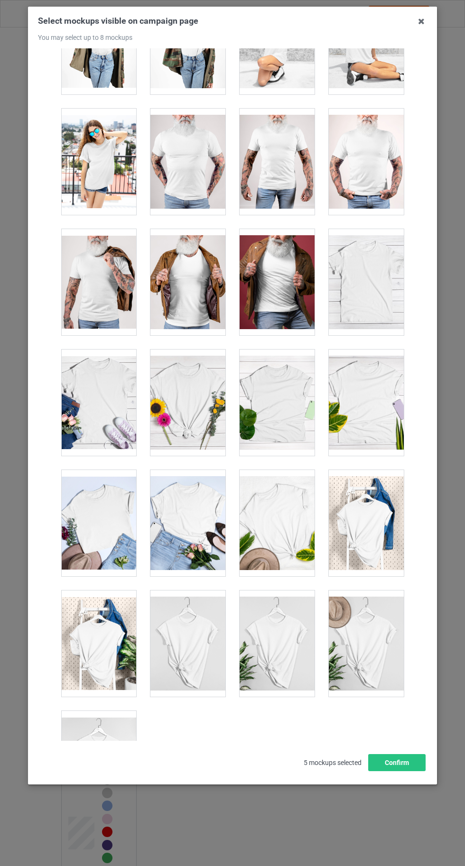
click at [108, 746] on div at bounding box center [98, 764] width 75 height 106
click at [95, 751] on div at bounding box center [98, 764] width 75 height 106
click at [288, 617] on div at bounding box center [276, 643] width 75 height 106
click at [405, 771] on button "Confirm" at bounding box center [396, 762] width 57 height 17
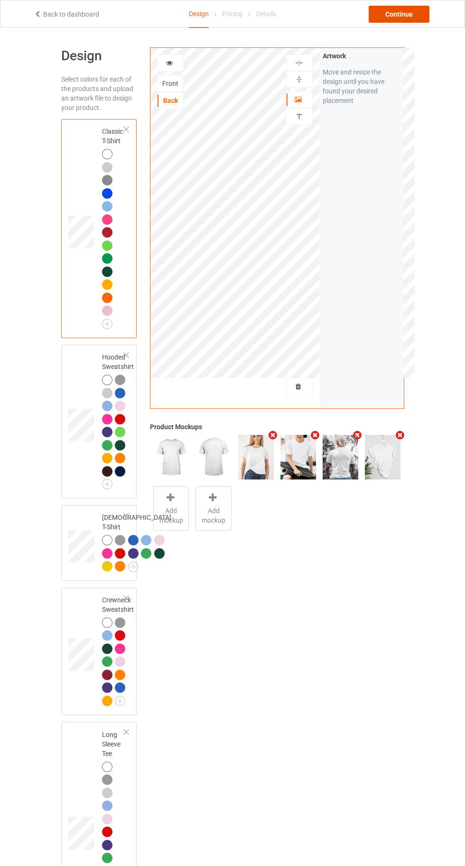
click at [409, 13] on div "Continue" at bounding box center [398, 14] width 61 height 17
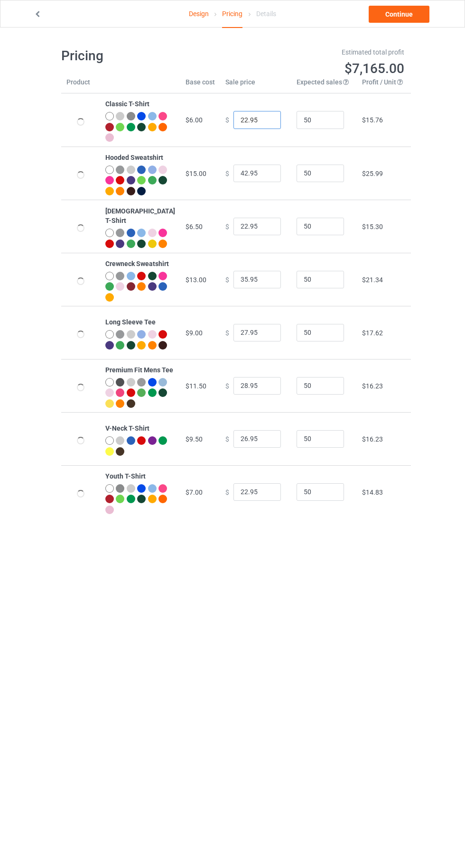
click at [238, 121] on input "22.95" at bounding box center [256, 120] width 47 height 18
type input "26.95"
type input "46.95"
type input "26.95"
type input "39.95"
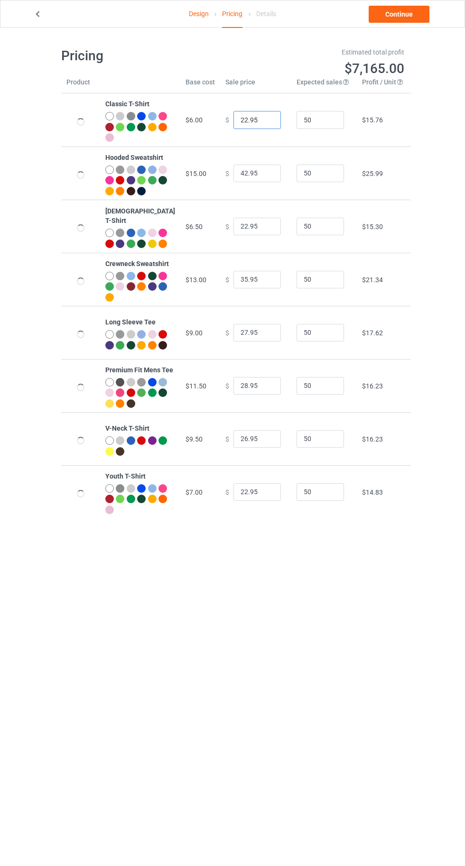
type input "31.95"
type input "32.95"
type input "30.95"
type input "26.95"
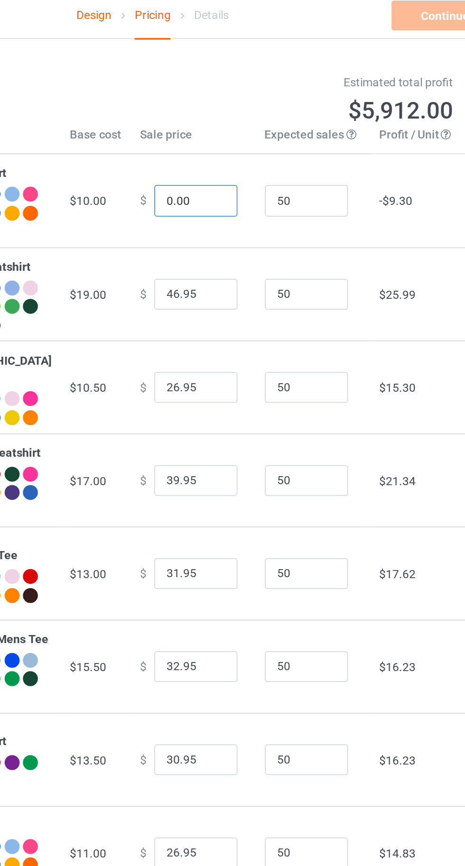
click at [233, 119] on input "0.00" at bounding box center [256, 120] width 47 height 18
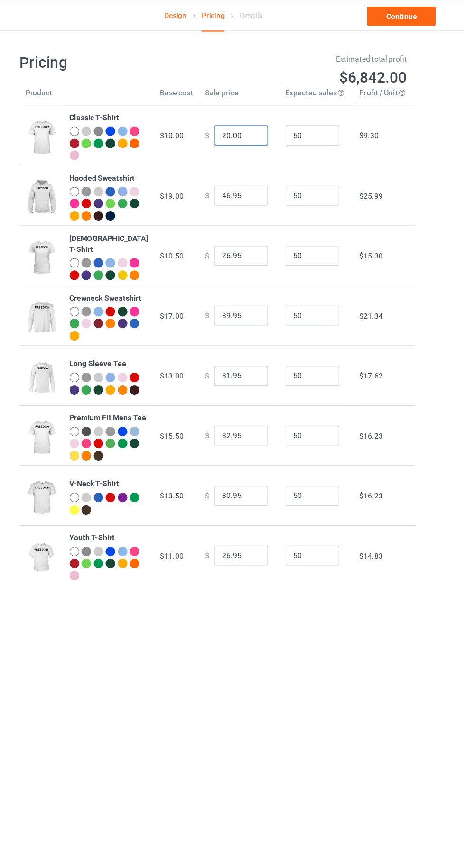
click at [252, 120] on input "20.00" at bounding box center [256, 120] width 47 height 18
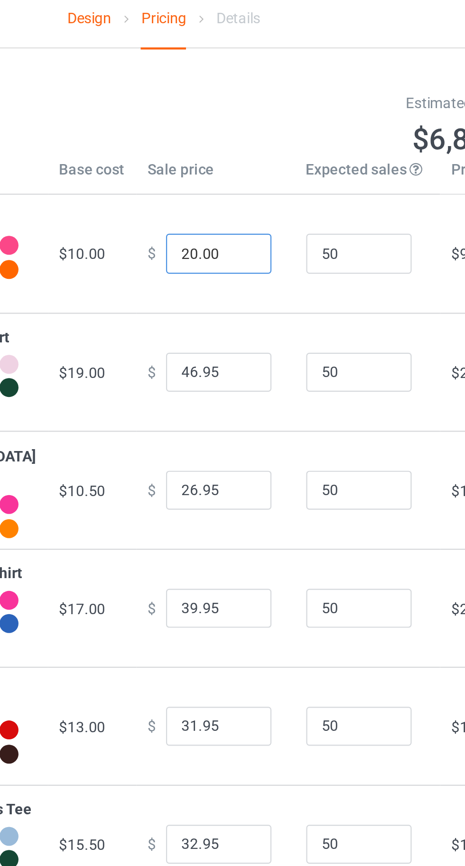
click at [243, 117] on input "20.00" at bounding box center [256, 120] width 47 height 18
type input "20.95"
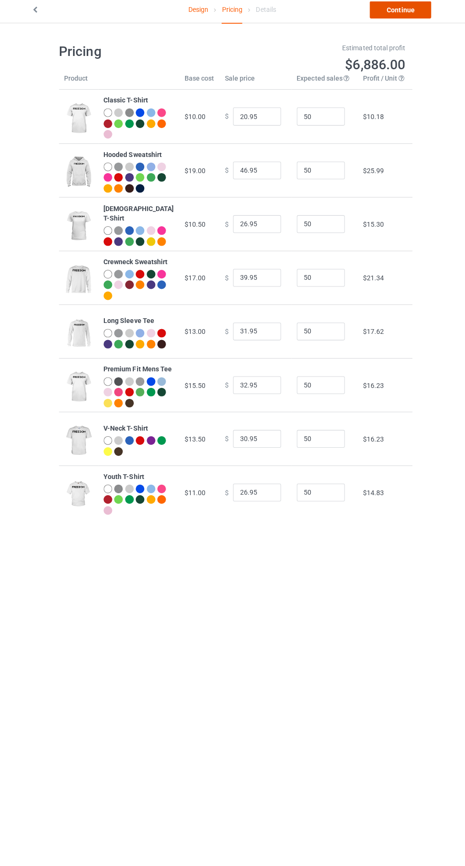
click at [399, 14] on link "Continue" at bounding box center [398, 14] width 61 height 17
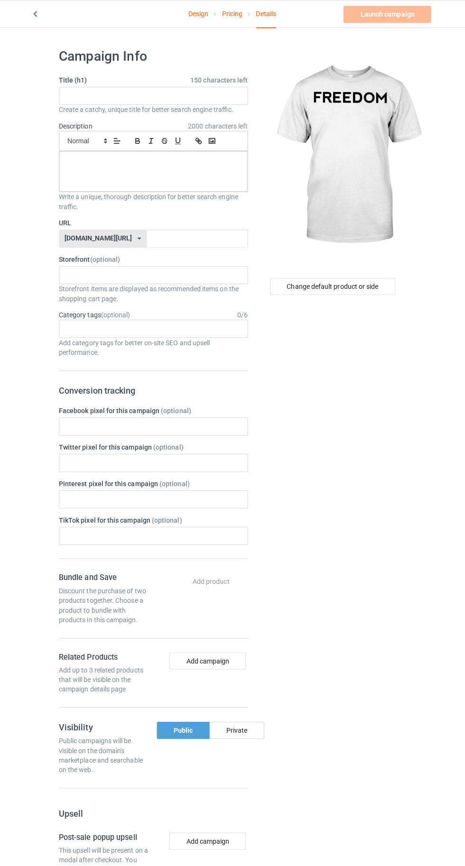
click at [239, 14] on link "Pricing" at bounding box center [232, 13] width 20 height 27
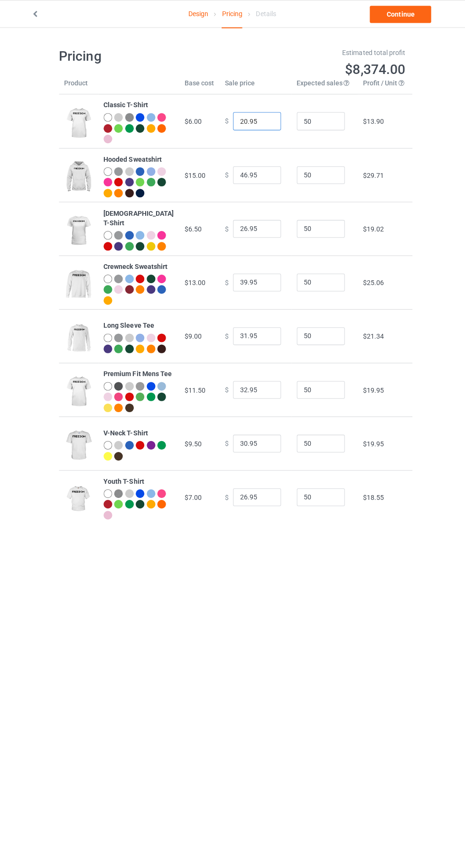
click at [238, 120] on input "20.95" at bounding box center [256, 120] width 47 height 18
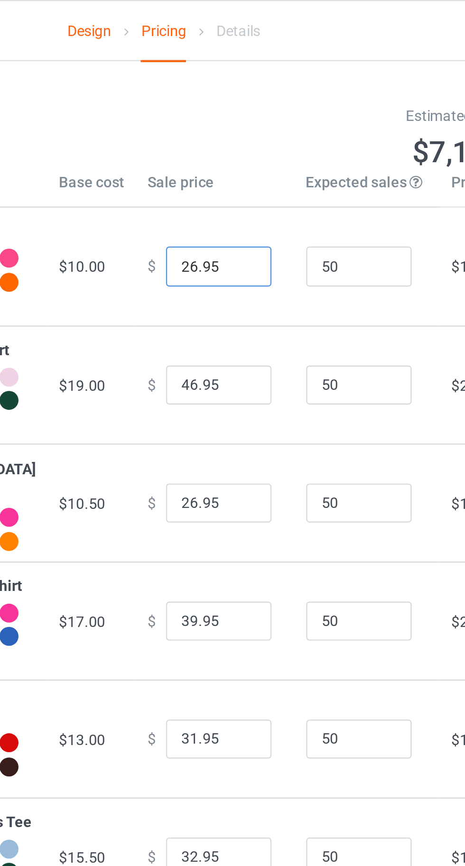
click at [233, 122] on input "26.95" at bounding box center [256, 120] width 47 height 18
type input "22.95"
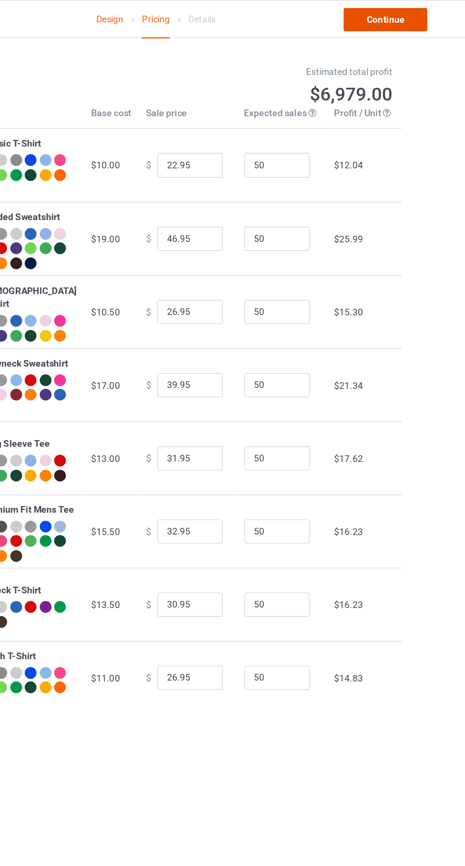
click at [400, 17] on link "Continue" at bounding box center [398, 14] width 61 height 17
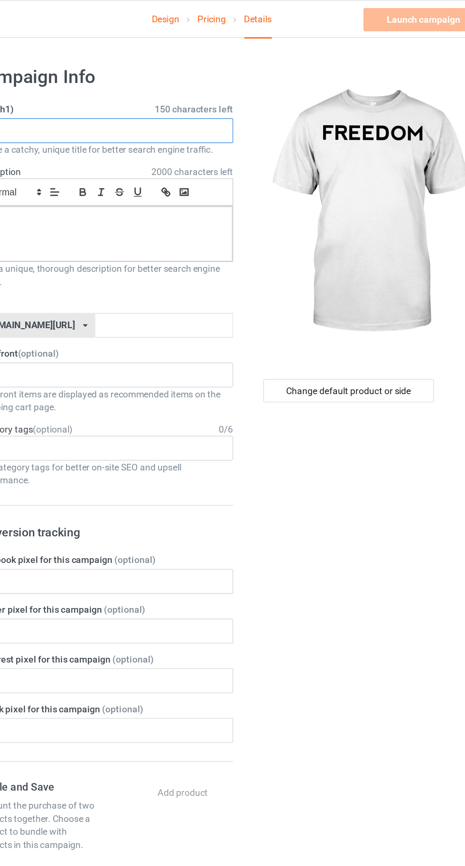
click at [122, 93] on input "text" at bounding box center [154, 95] width 187 height 18
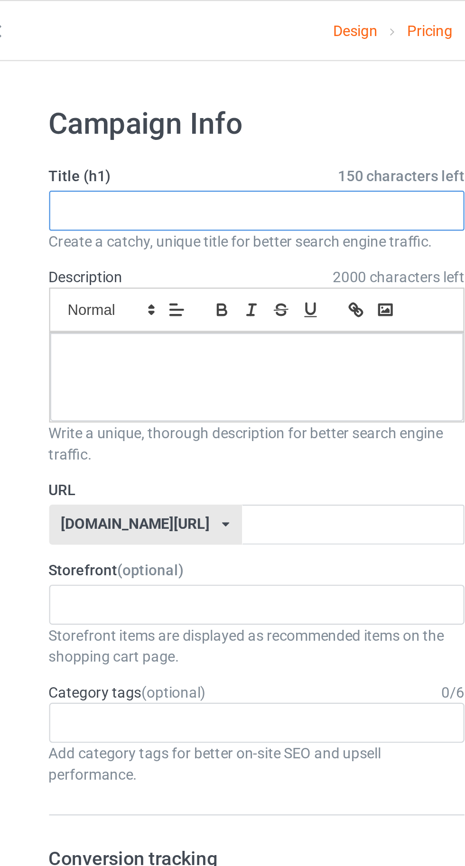
paste input "FOREVER IN OUR HEARTS [PERSON_NAME]"
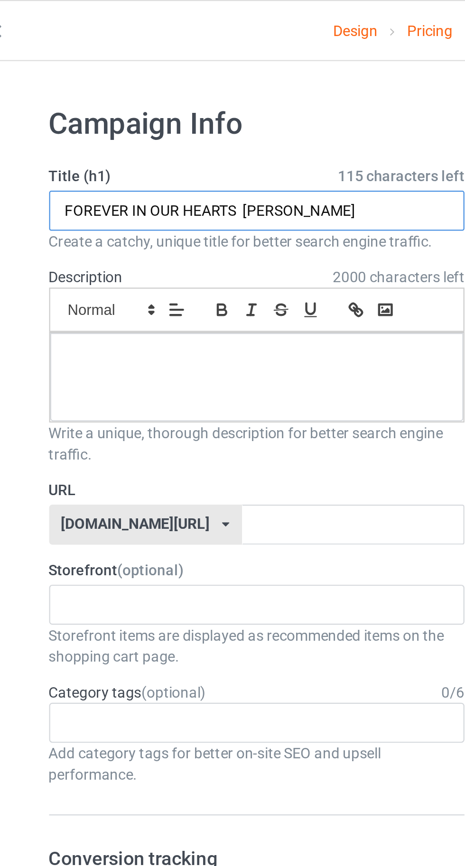
type input "FOREVER IN OUR HEARTS [PERSON_NAME]"
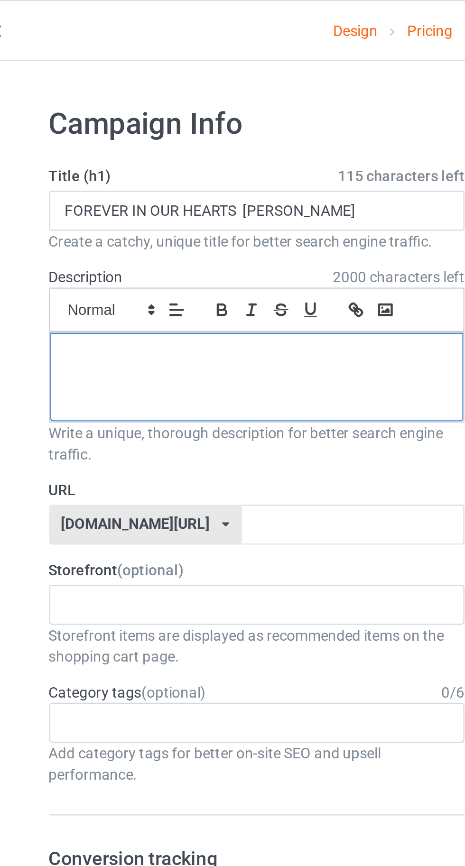
click at [107, 173] on div at bounding box center [155, 170] width 186 height 40
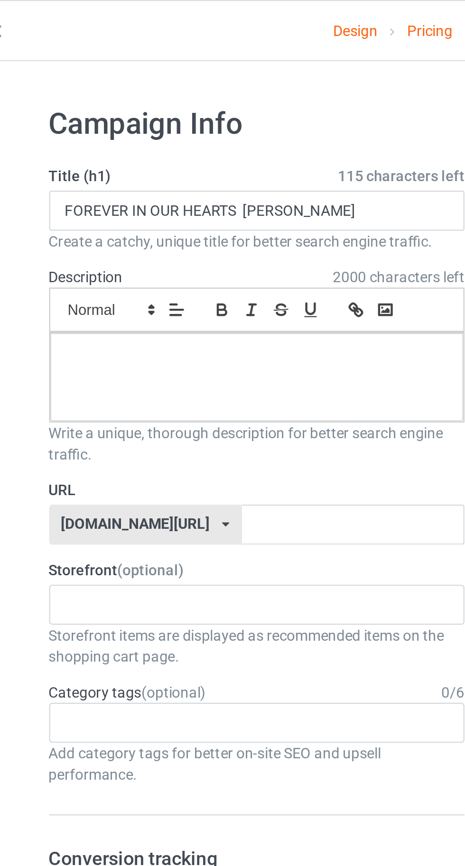
click at [154, 252] on label "Storefront (optional)" at bounding box center [154, 256] width 187 height 9
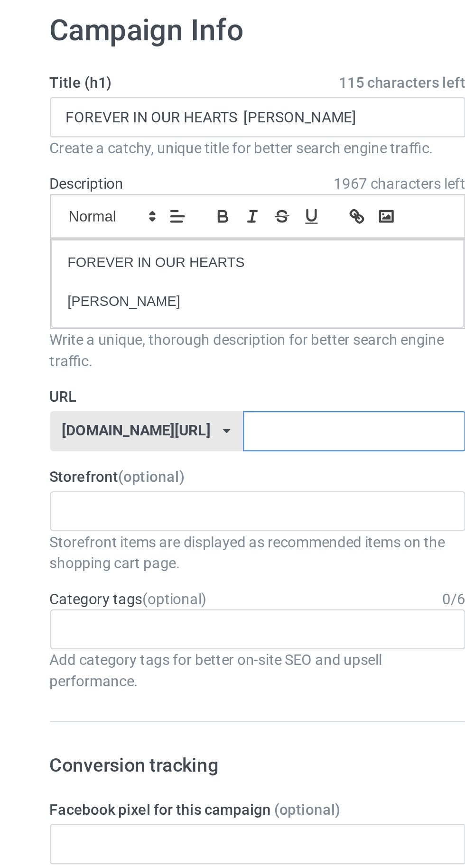
click at [196, 235] on input "text" at bounding box center [198, 236] width 100 height 18
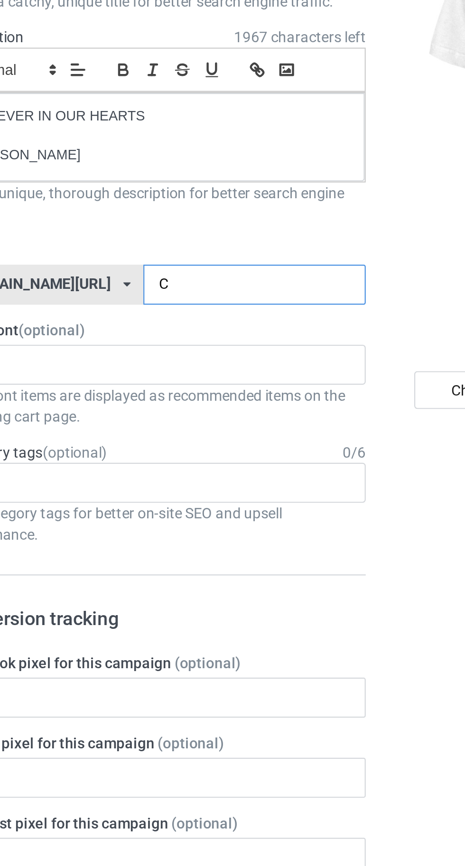
type input "Cv"
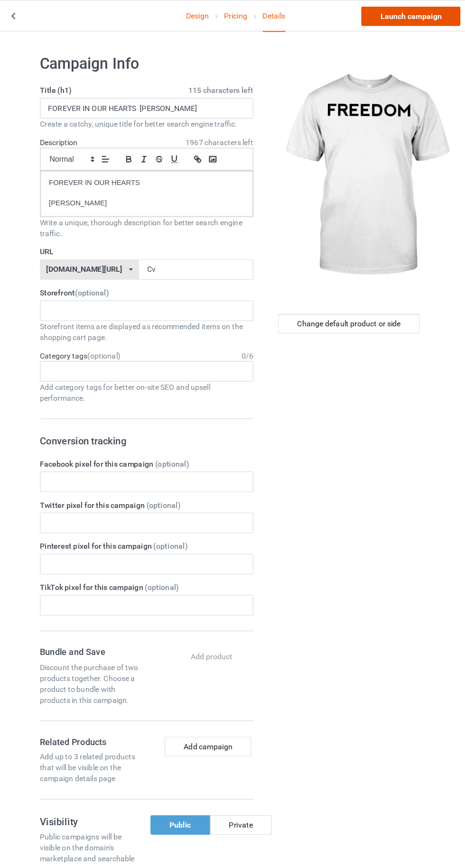
click at [382, 12] on link "Launch campaign" at bounding box center [385, 14] width 87 height 17
